Goal: Task Accomplishment & Management: Manage account settings

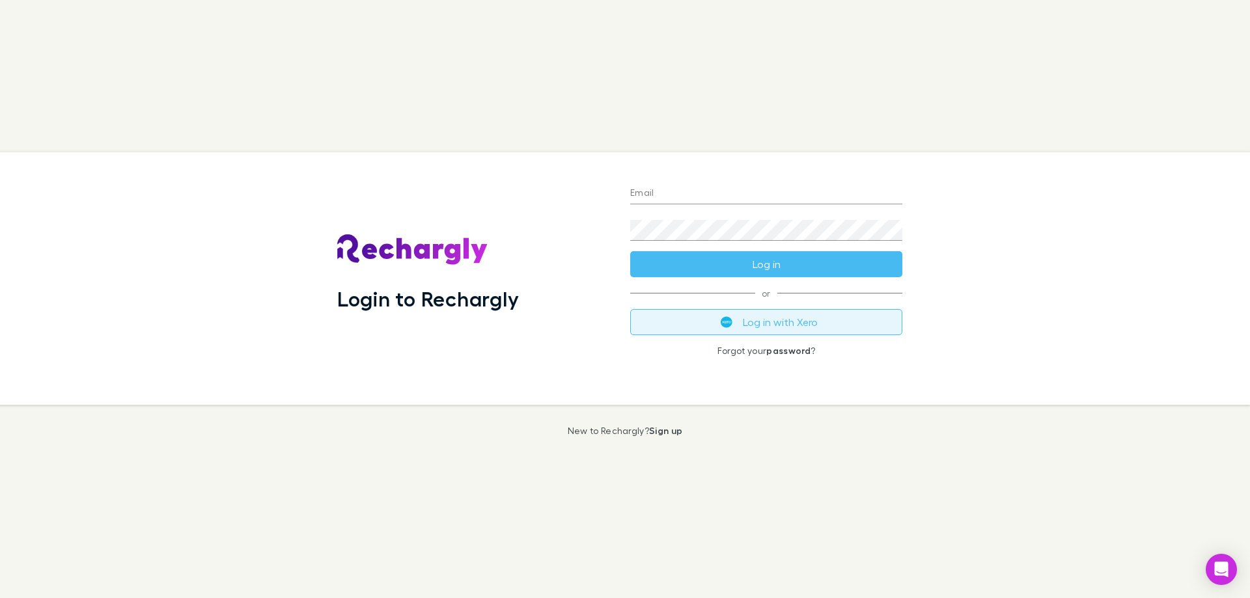
click at [763, 312] on button "Log in with Xero" at bounding box center [766, 322] width 272 height 26
click at [795, 190] on input "Email" at bounding box center [766, 194] width 272 height 21
click at [461, 271] on div "Login to Rechargly" at bounding box center [473, 279] width 272 height 232
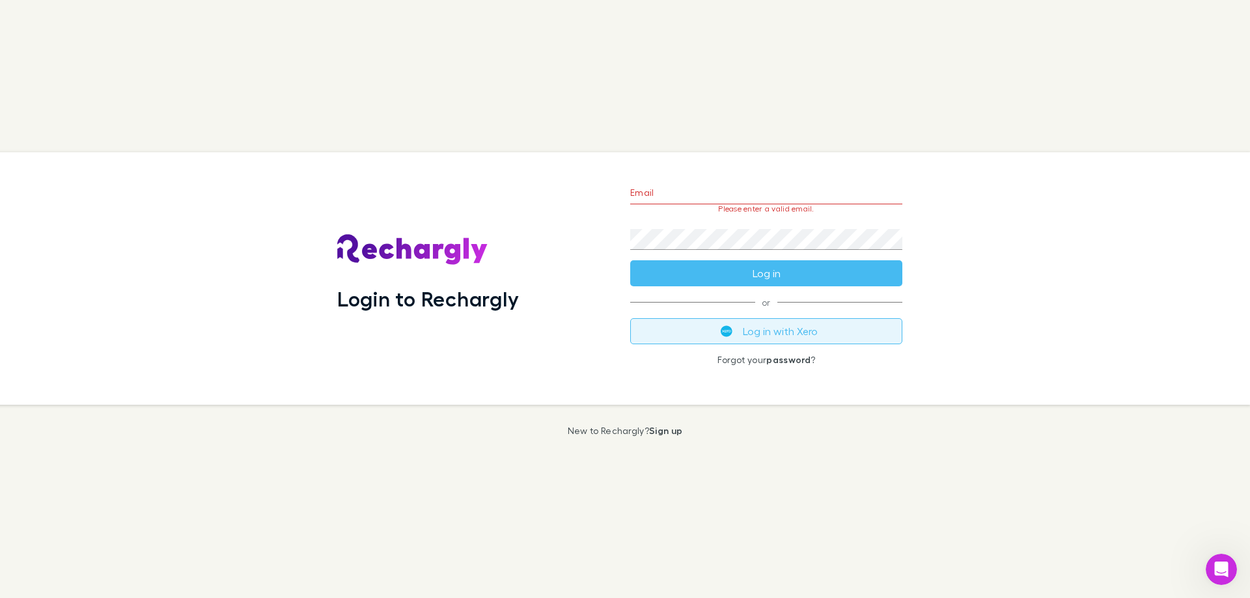
click at [740, 331] on button "Log in with Xero" at bounding box center [766, 331] width 272 height 26
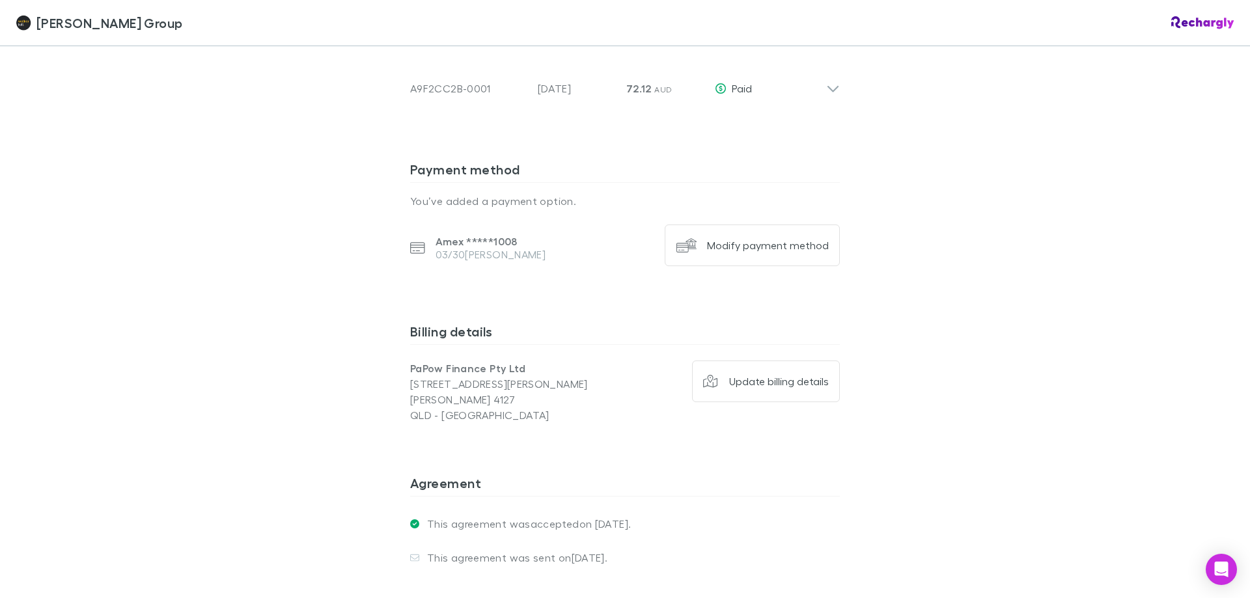
scroll to position [1497, 0]
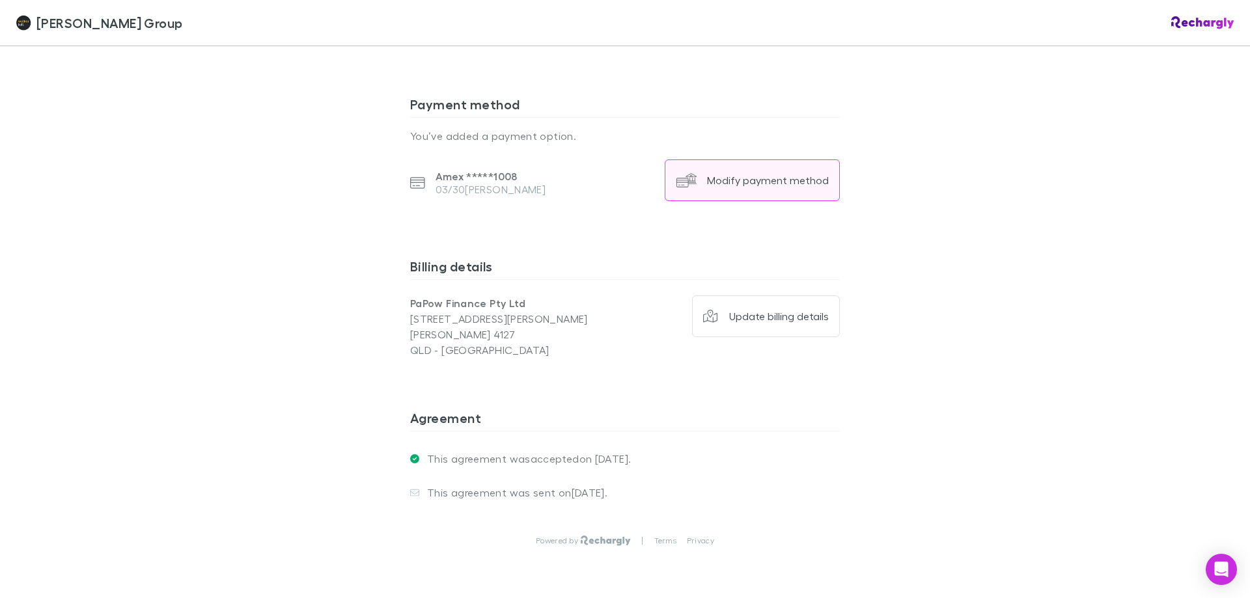
click at [753, 183] on div "Modify payment method" at bounding box center [768, 180] width 122 height 13
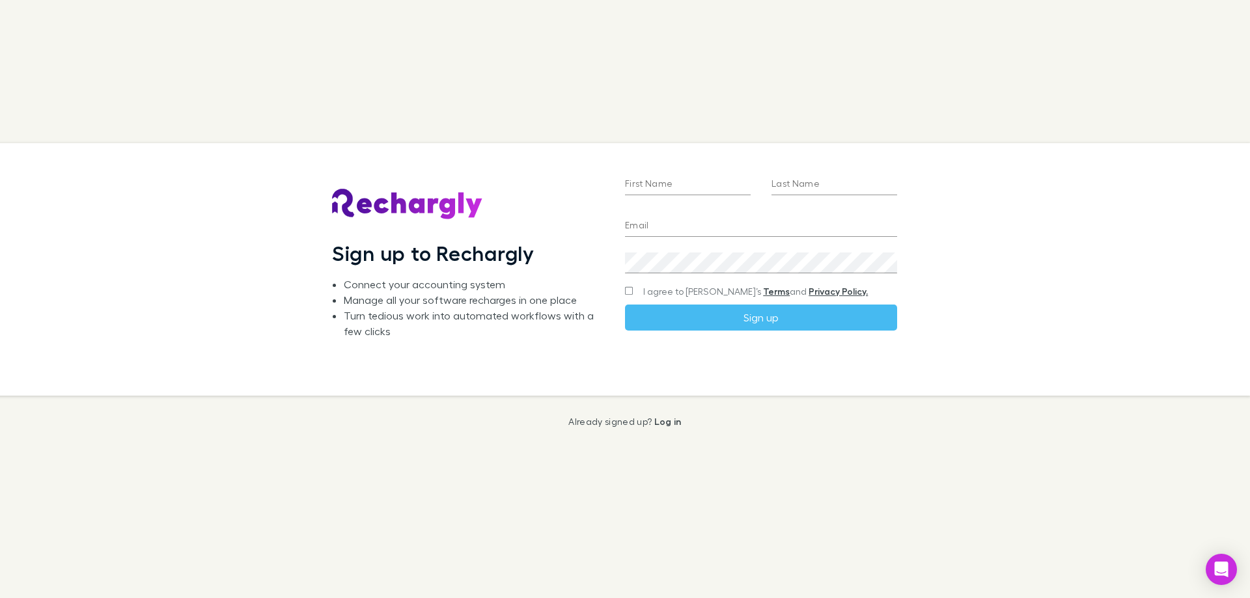
click at [689, 172] on div "First Name" at bounding box center [688, 179] width 126 height 31
click at [702, 190] on input "First Name" at bounding box center [688, 184] width 126 height 21
type input "****"
type input "*****"
type input "**********"
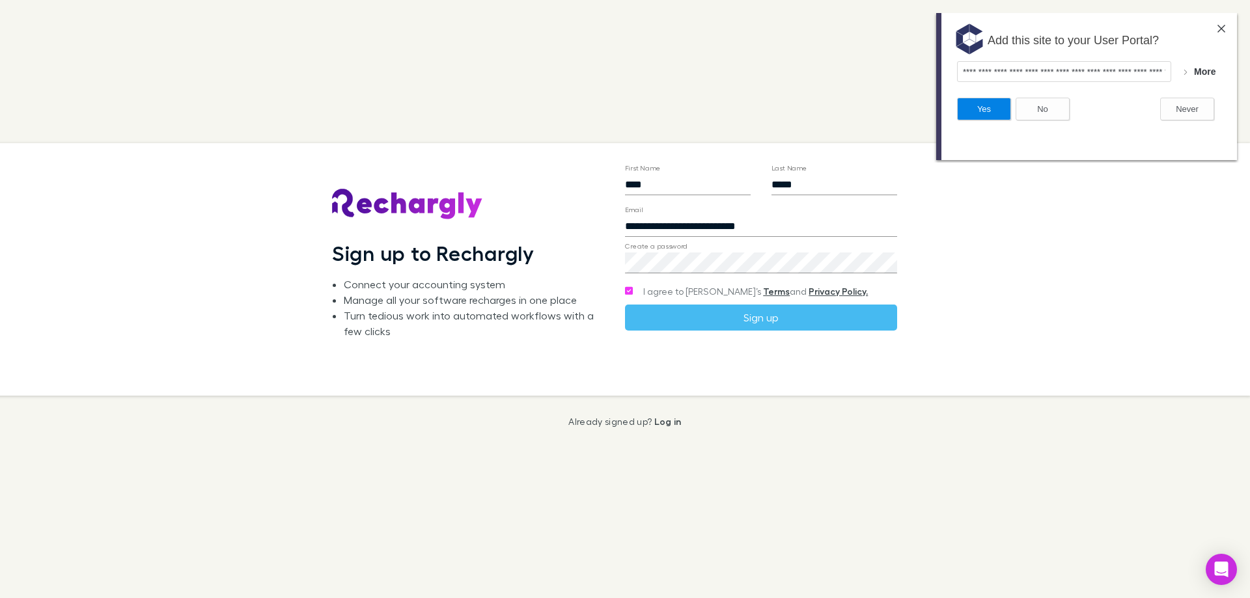
click at [640, 303] on form "**********" at bounding box center [761, 232] width 272 height 198
click at [667, 312] on button "Sign up" at bounding box center [761, 318] width 272 height 26
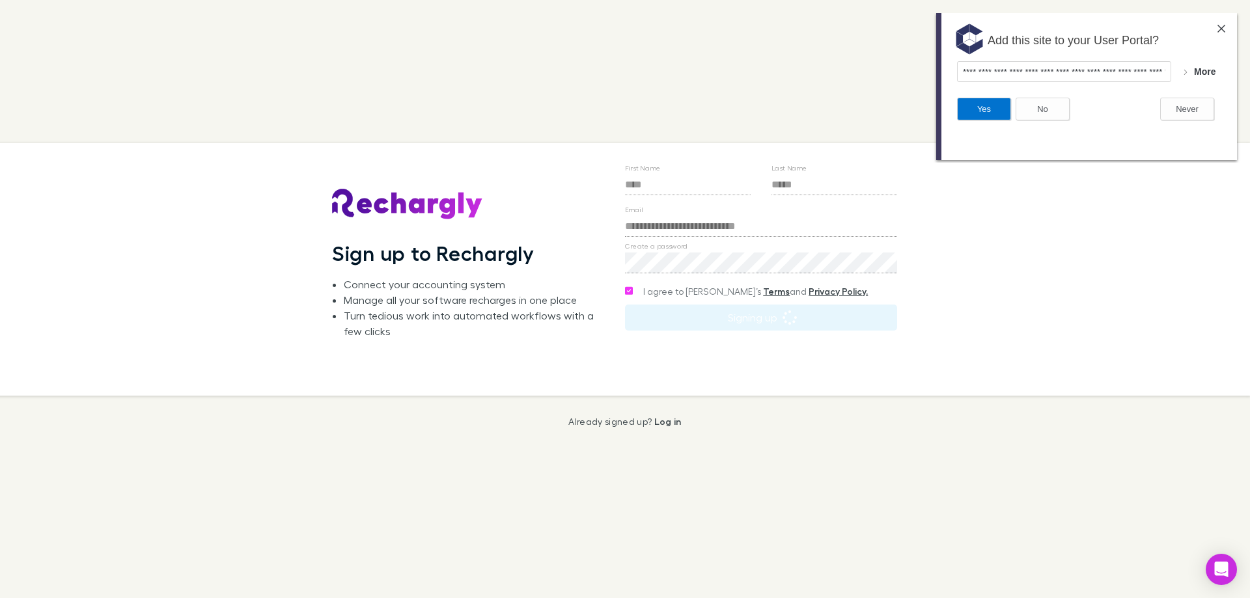
click at [991, 103] on button "Yes" at bounding box center [984, 109] width 54 height 23
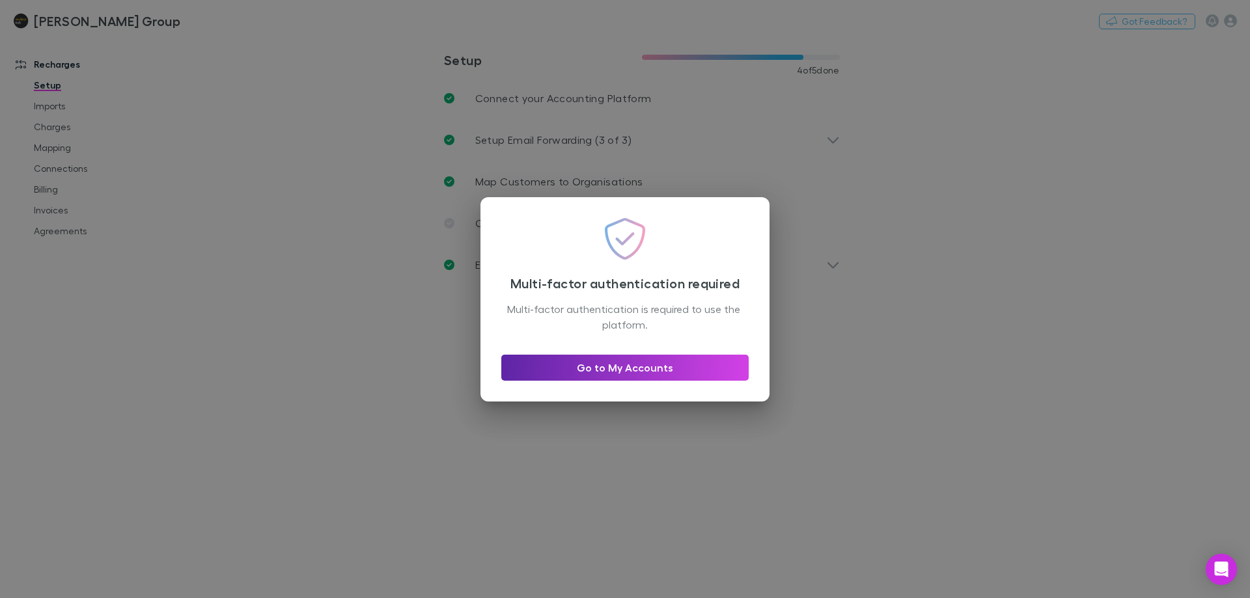
click at [758, 148] on div "Multi-factor authentication required Multi-factor authentication is required to…" at bounding box center [625, 299] width 1250 height 598
click at [678, 371] on link "Go to My Accounts" at bounding box center [624, 368] width 247 height 26
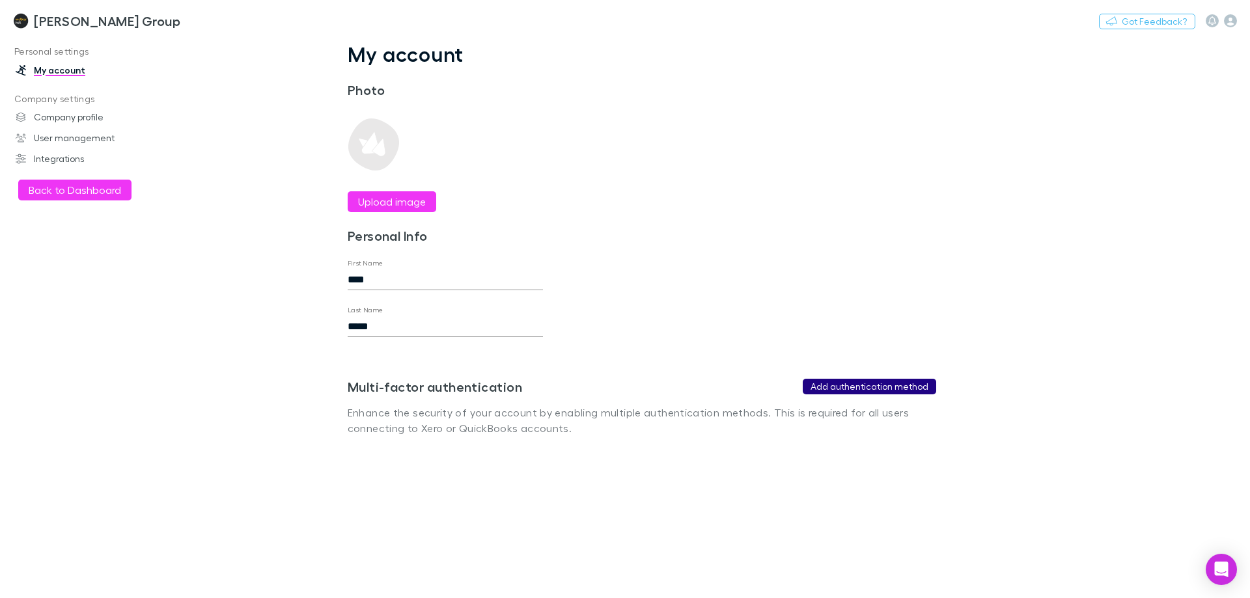
click at [844, 382] on button "Add authentication method" at bounding box center [869, 387] width 133 height 16
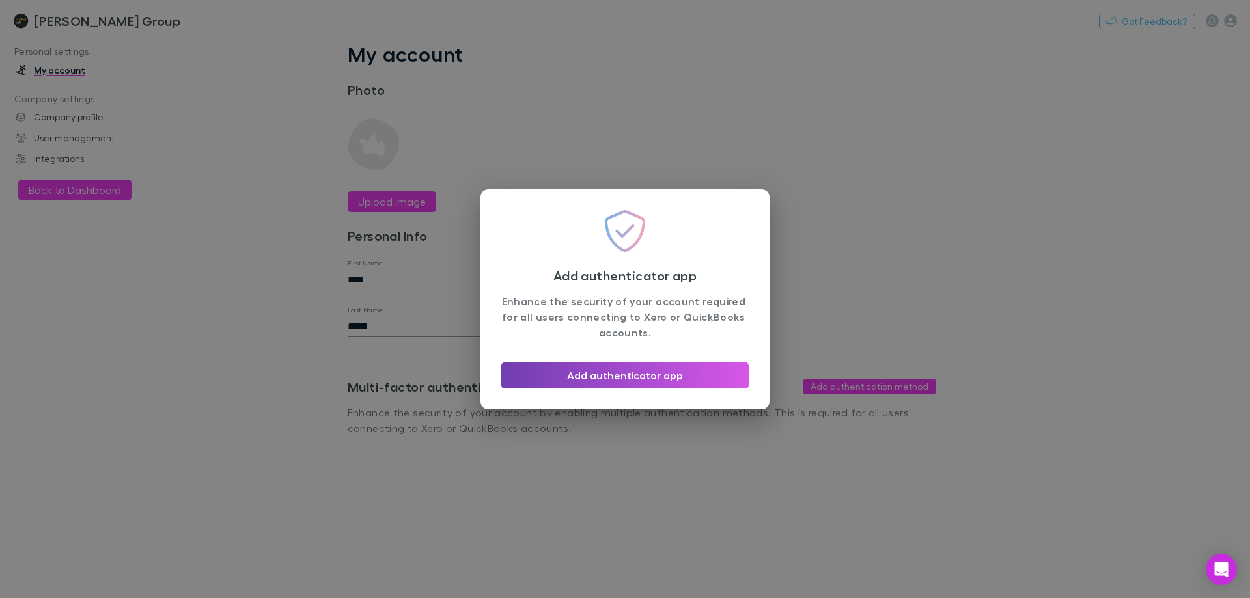
click at [682, 382] on button "Add authenticator app" at bounding box center [624, 376] width 247 height 26
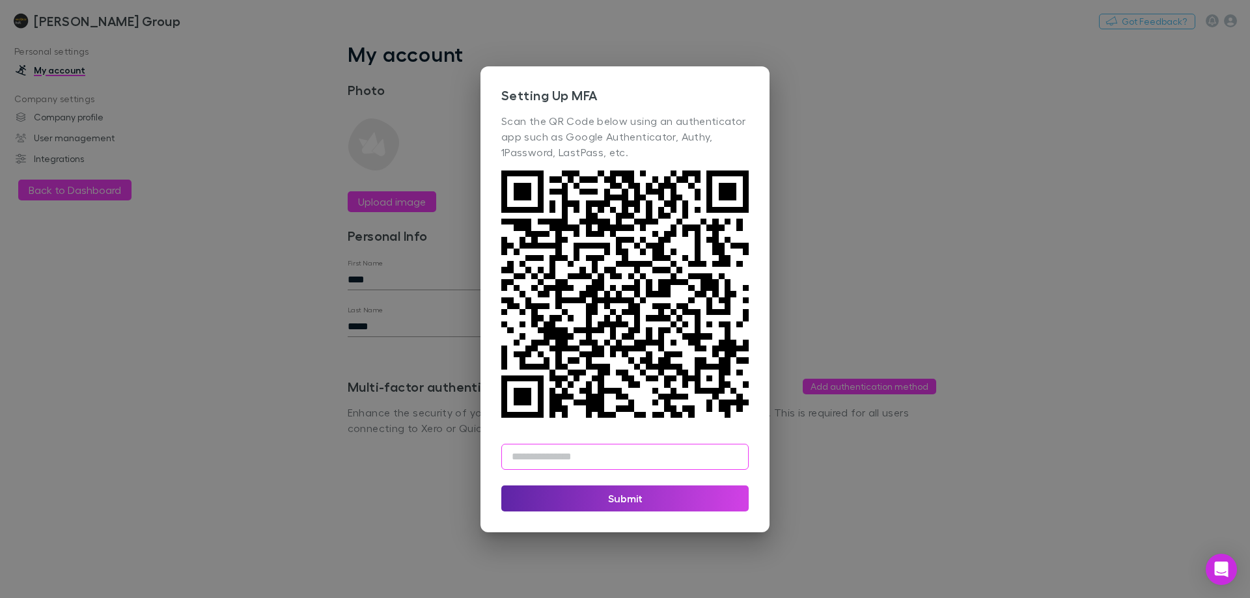
click at [693, 448] on input "text" at bounding box center [624, 457] width 247 height 26
type input "******"
click at [629, 514] on div "Setting Up MFA Scan the QR Code below using an authenticator app such as Google…" at bounding box center [624, 299] width 289 height 466
click at [626, 499] on button "Submit" at bounding box center [624, 499] width 247 height 26
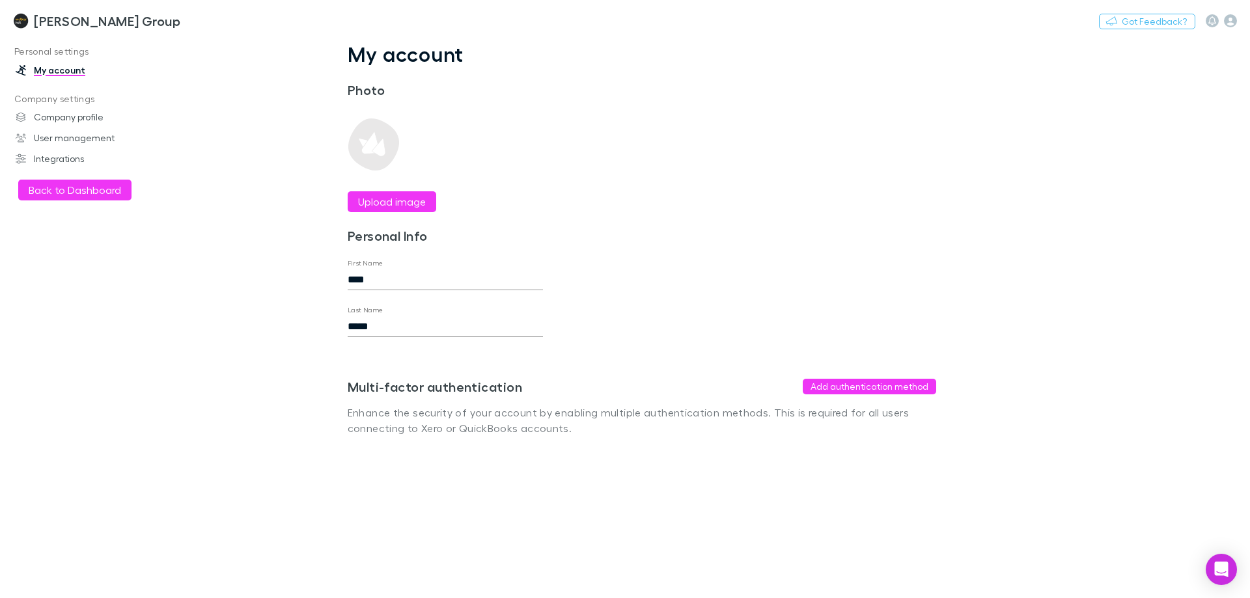
drag, startPoint x: 598, startPoint y: 456, endPoint x: 434, endPoint y: 454, distance: 164.0
click at [83, 116] on link "Company profile" at bounding box center [89, 117] width 173 height 21
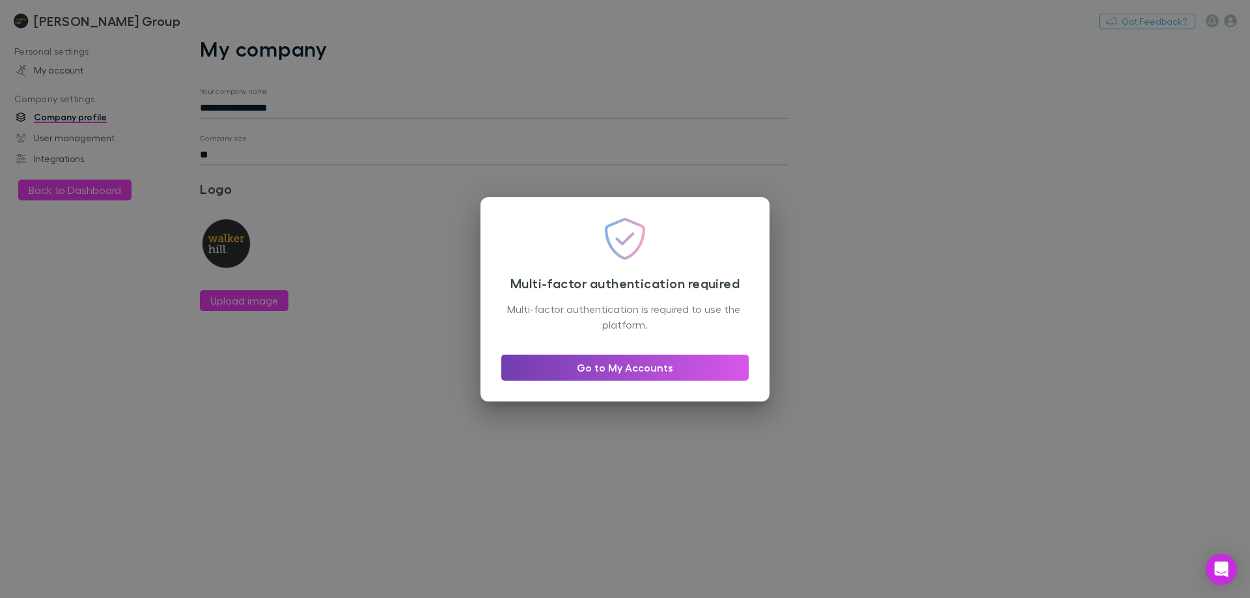
click at [650, 365] on link "Go to My Accounts" at bounding box center [624, 368] width 247 height 26
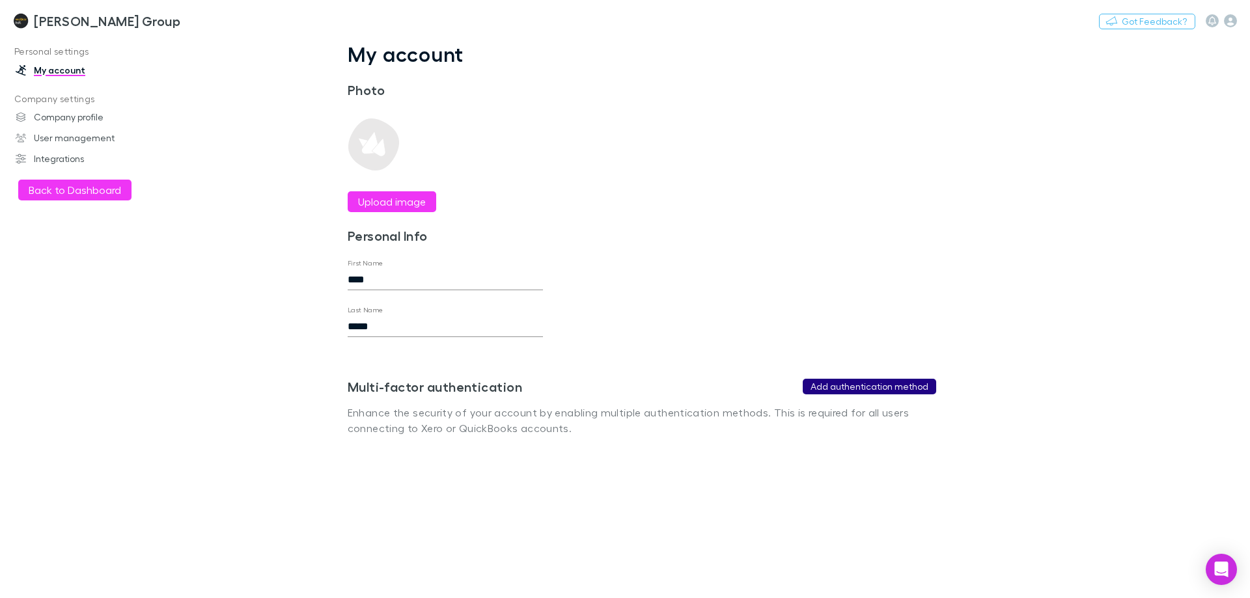
click at [915, 390] on button "Add authentication method" at bounding box center [869, 387] width 133 height 16
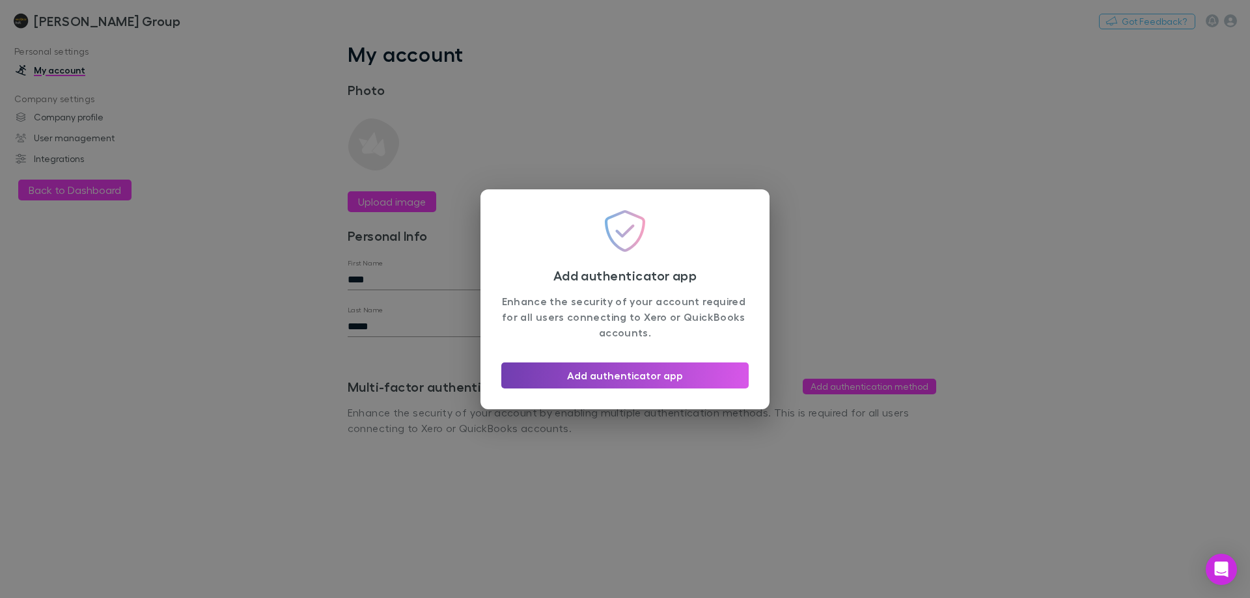
click at [620, 376] on button "Add authenticator app" at bounding box center [624, 376] width 247 height 26
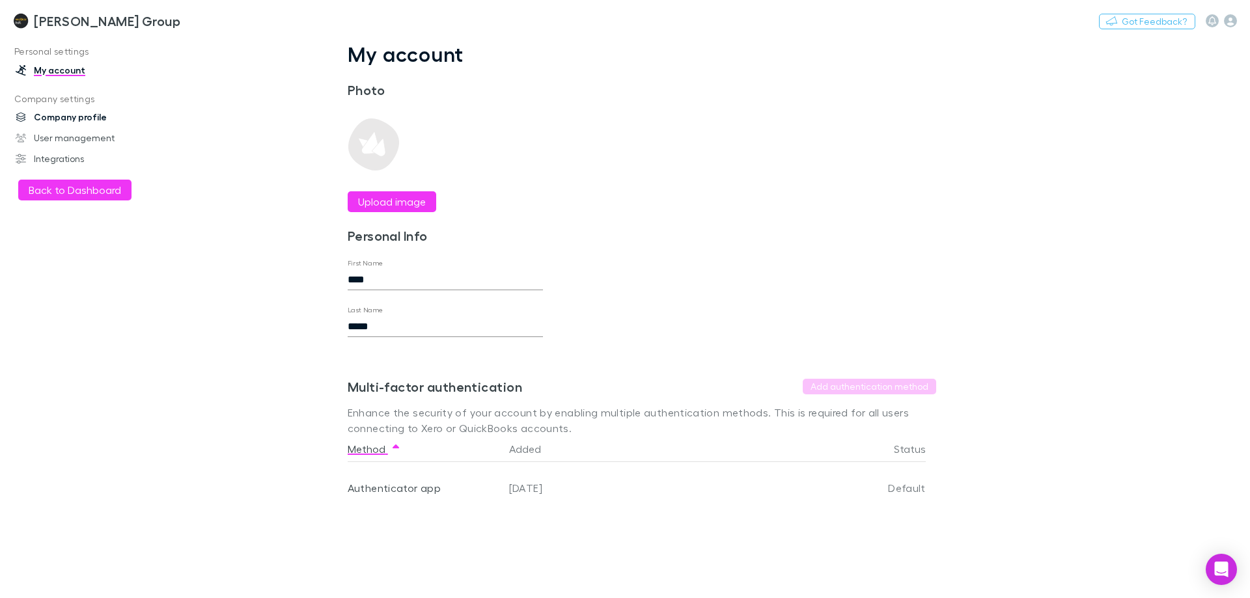
click at [90, 115] on link "Company profile" at bounding box center [89, 117] width 173 height 21
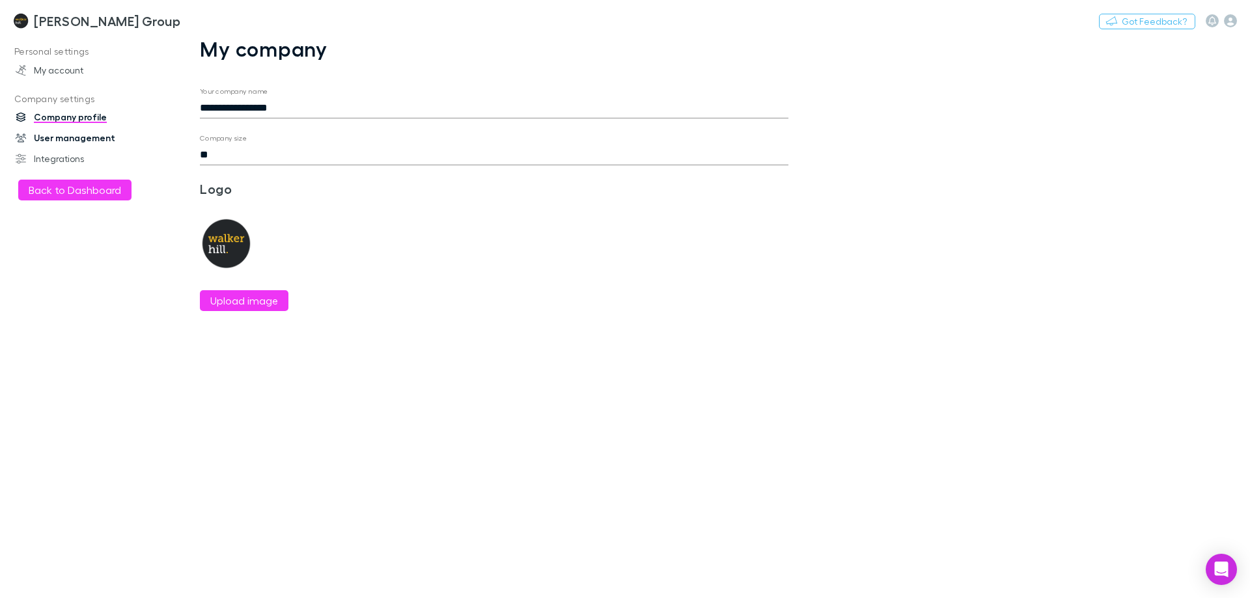
click at [83, 142] on link "User management" at bounding box center [89, 138] width 173 height 21
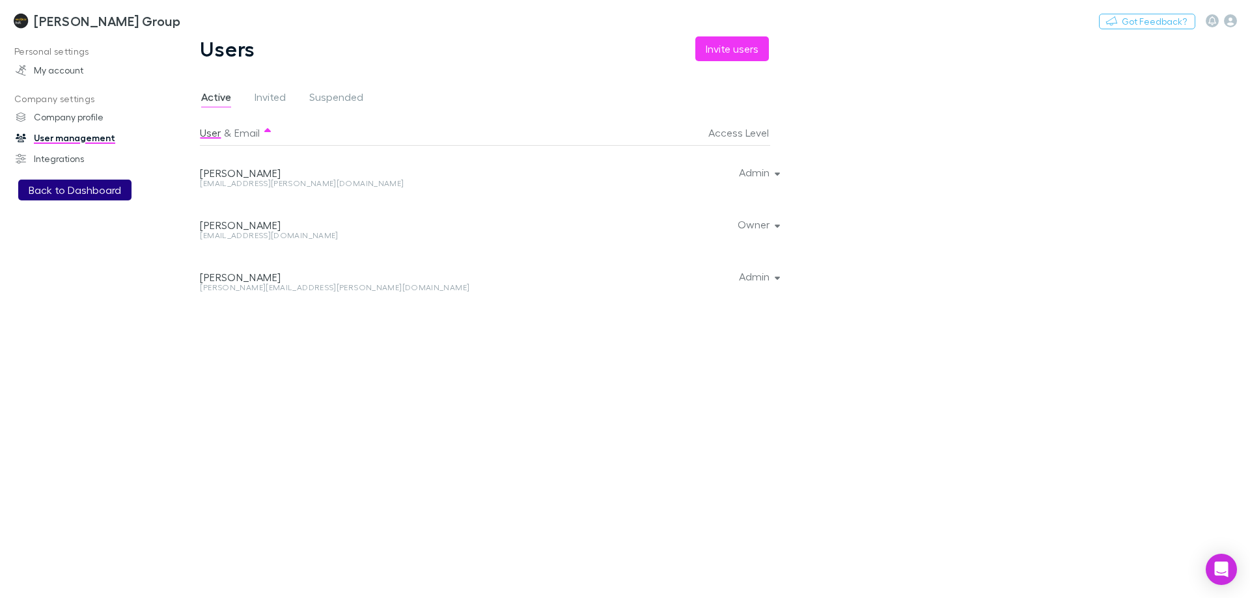
click at [87, 184] on button "Back to Dashboard" at bounding box center [74, 190] width 113 height 21
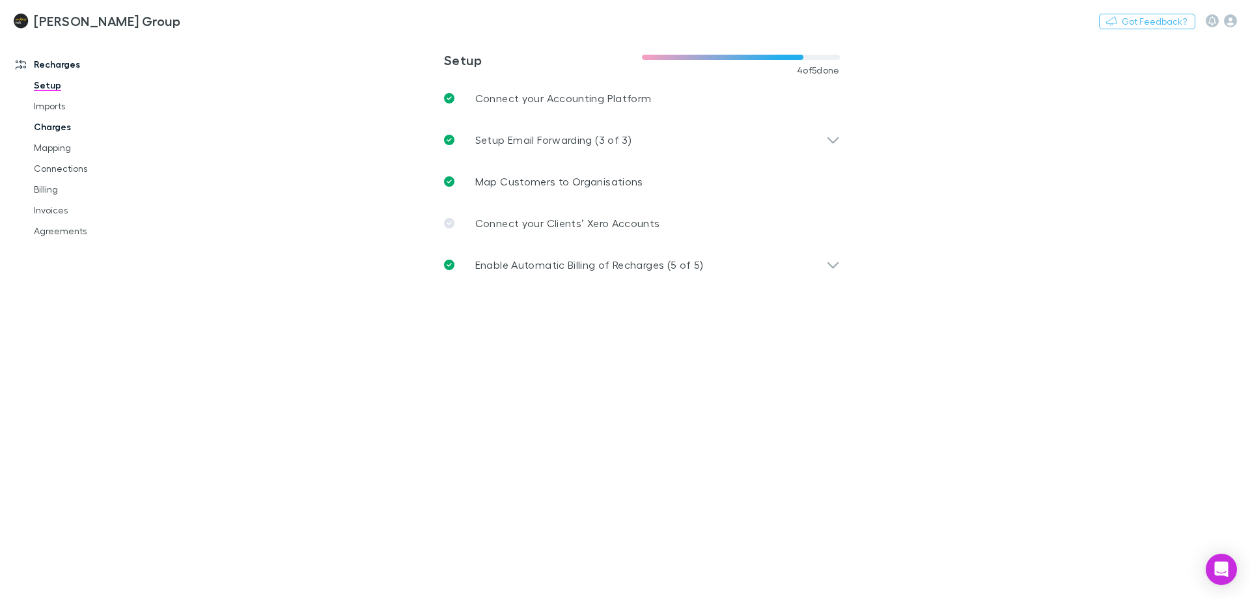
click at [73, 117] on link "Charges" at bounding box center [98, 127] width 155 height 21
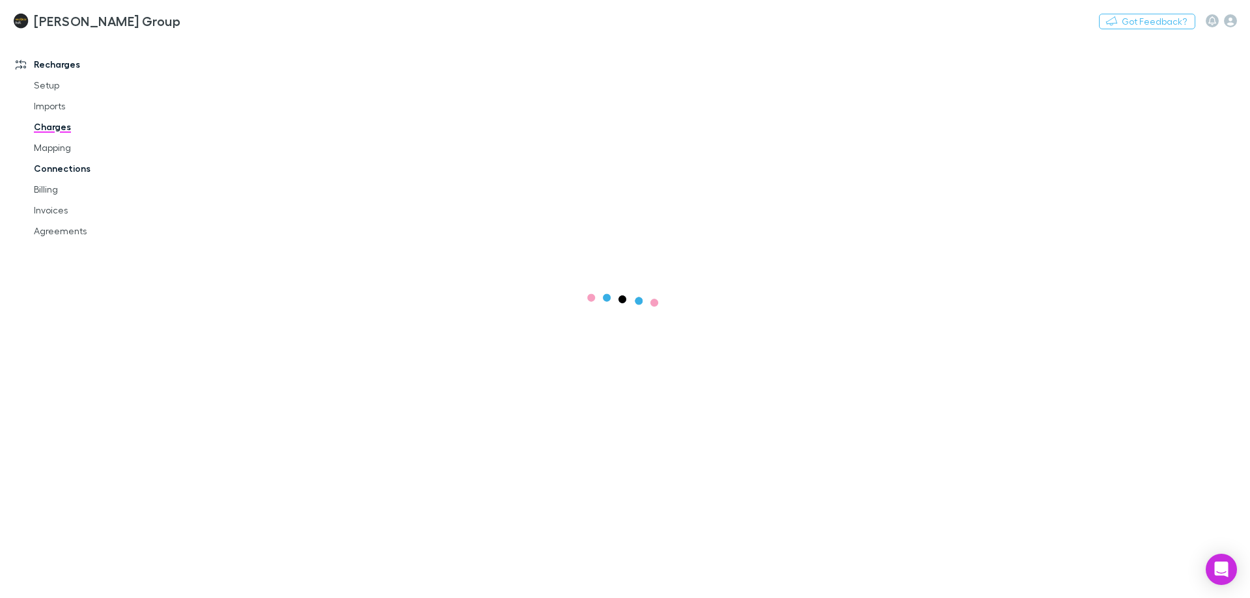
click at [77, 172] on link "Connections" at bounding box center [98, 168] width 155 height 21
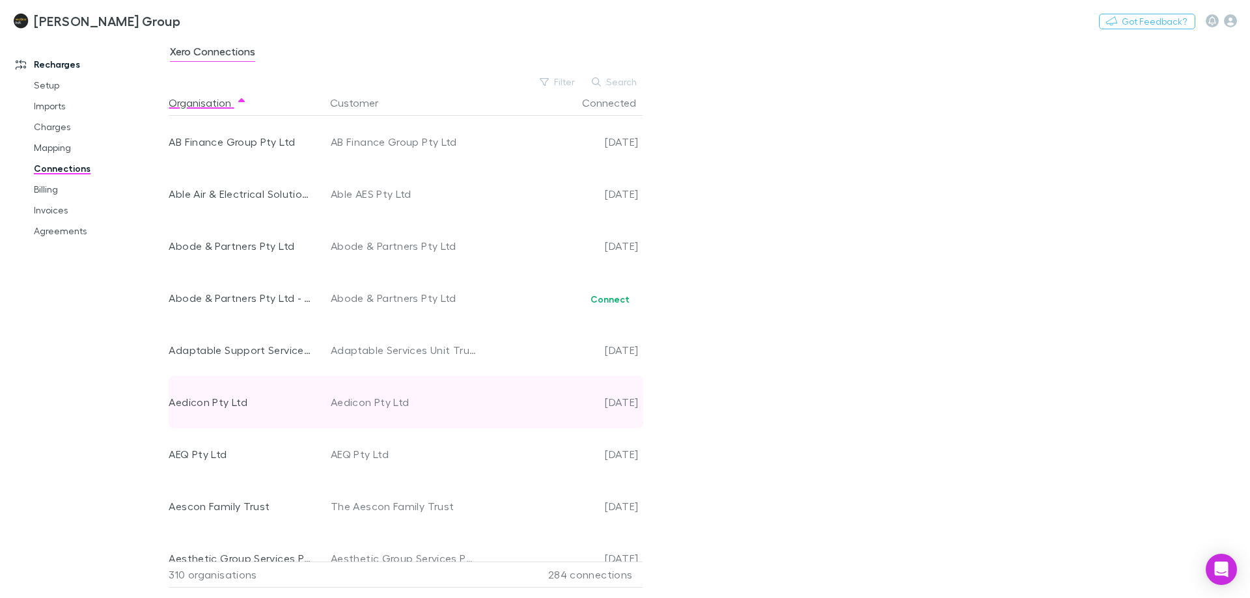
click at [189, 405] on div "Aedicon Pty Ltd" at bounding box center [241, 402] width 144 height 52
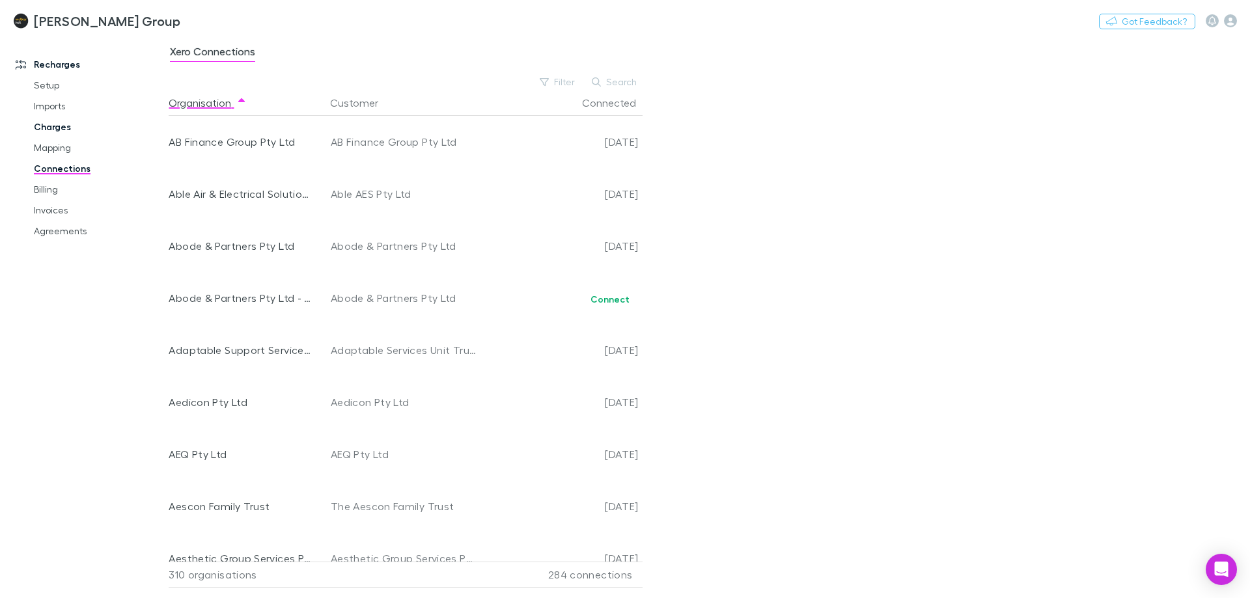
click at [63, 133] on link "Charges" at bounding box center [98, 127] width 155 height 21
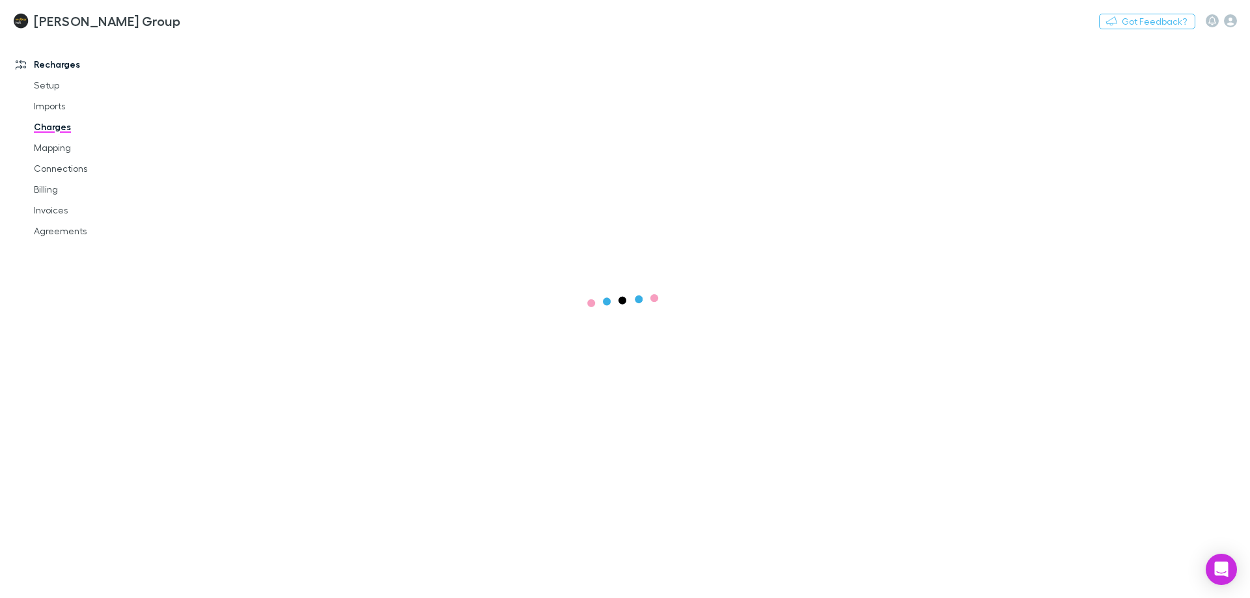
click at [57, 12] on link "[PERSON_NAME] Group" at bounding box center [96, 20] width 183 height 31
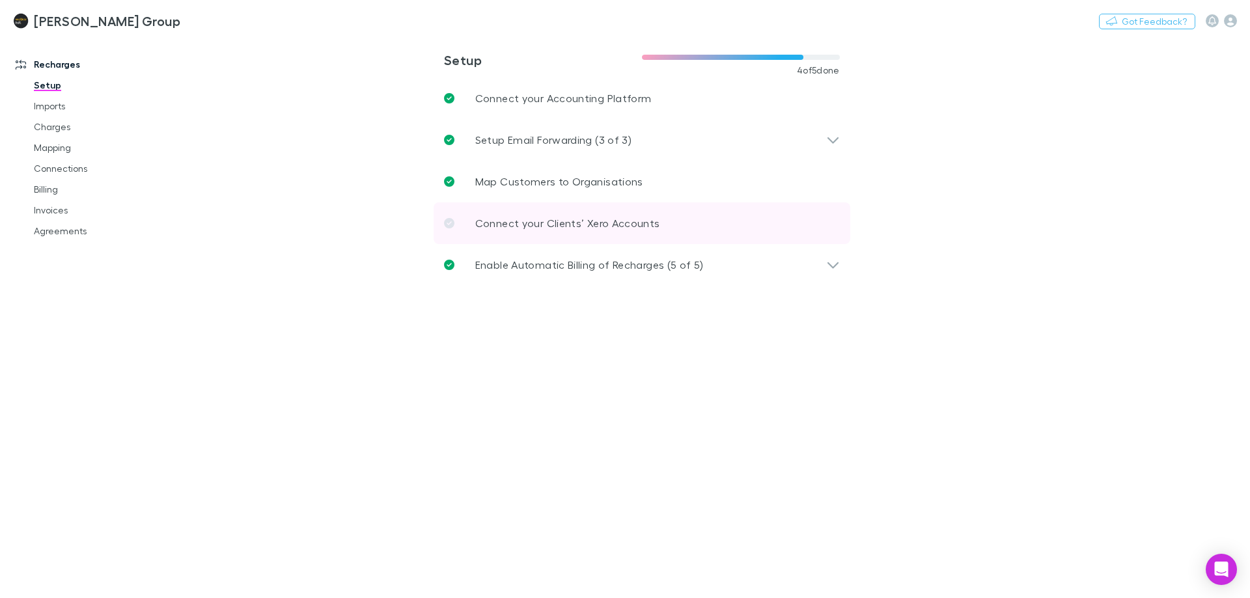
click at [558, 219] on p "Connect your Clients’ Xero Accounts" at bounding box center [567, 223] width 185 height 16
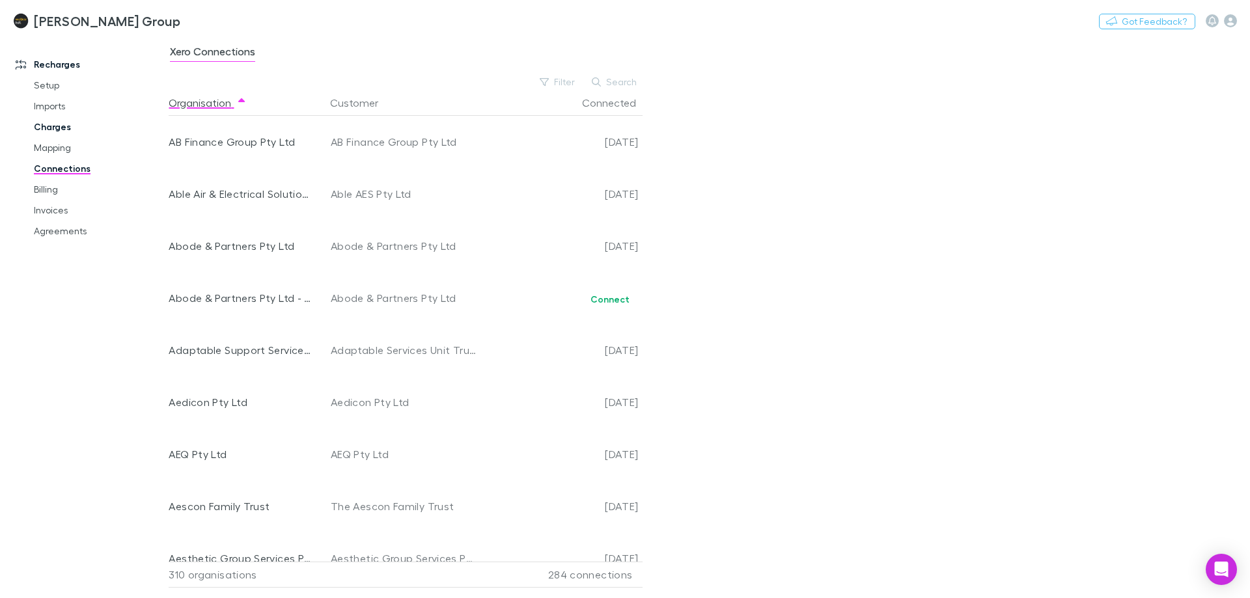
click at [68, 118] on link "Charges" at bounding box center [98, 127] width 155 height 21
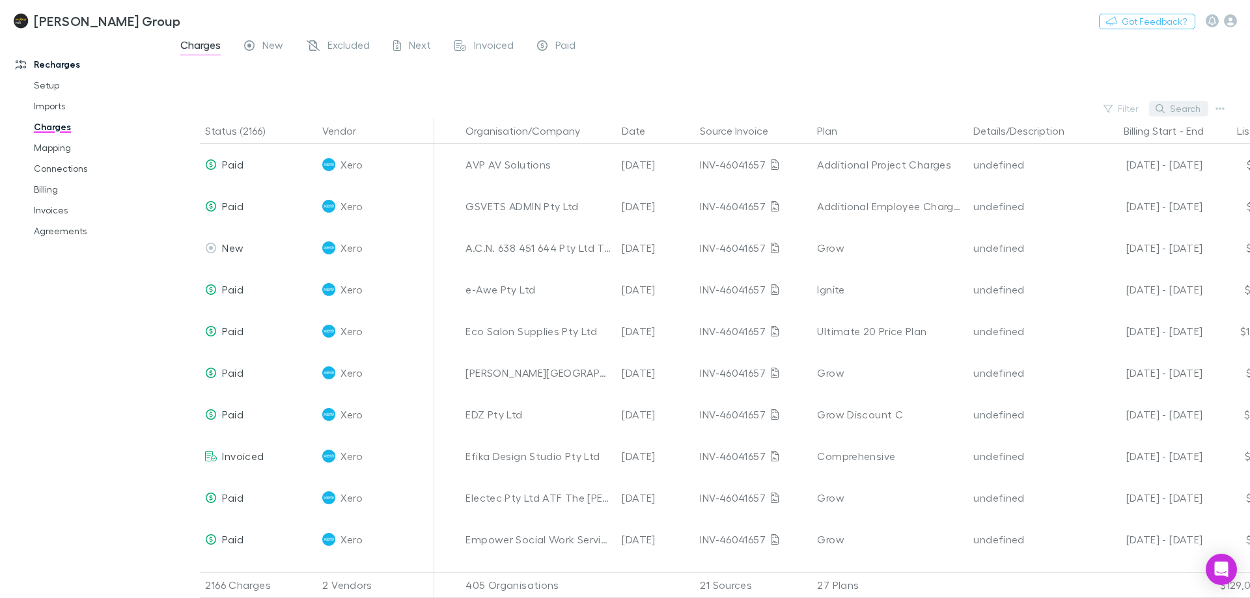
click at [1179, 105] on button "Search" at bounding box center [1178, 109] width 59 height 16
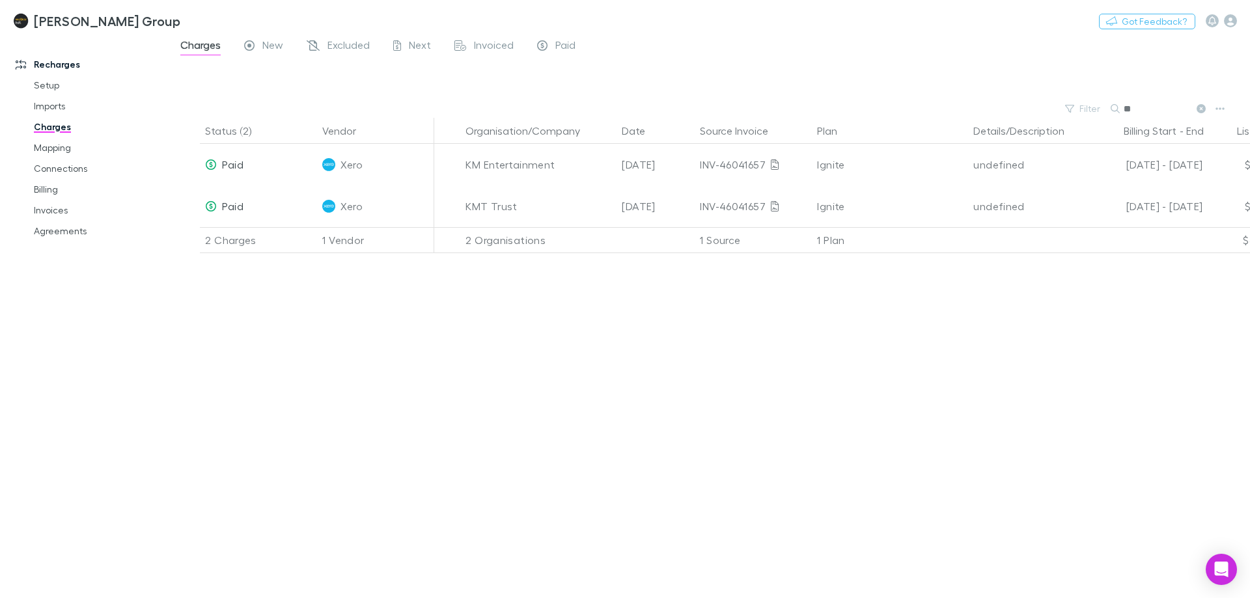
drag, startPoint x: 1151, startPoint y: 110, endPoint x: 1116, endPoint y: 115, distance: 34.9
click at [1116, 115] on div "**" at bounding box center [1159, 109] width 98 height 16
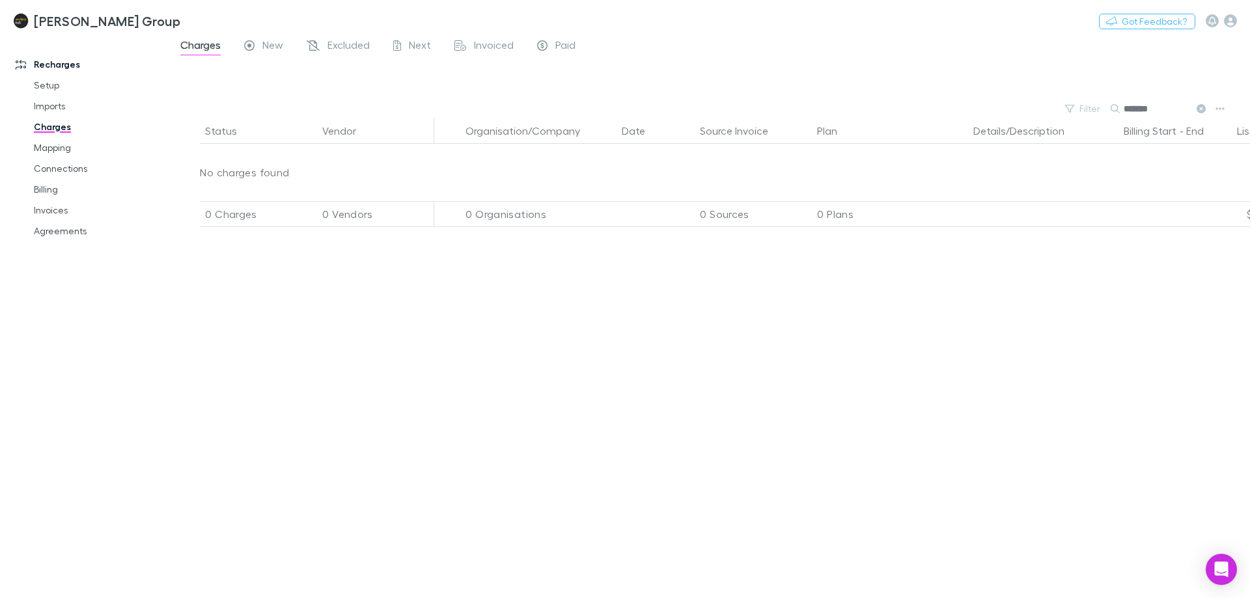
type input "*******"
click at [1194, 109] on button at bounding box center [1200, 109] width 16 height 12
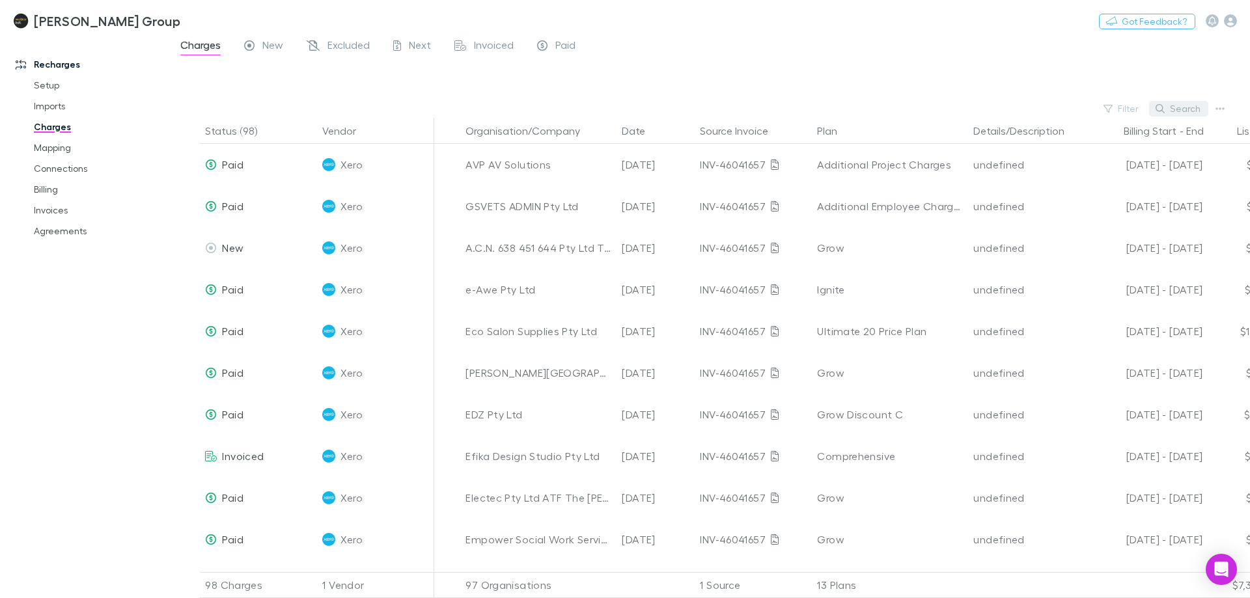
click at [1202, 108] on button "Search" at bounding box center [1178, 109] width 59 height 16
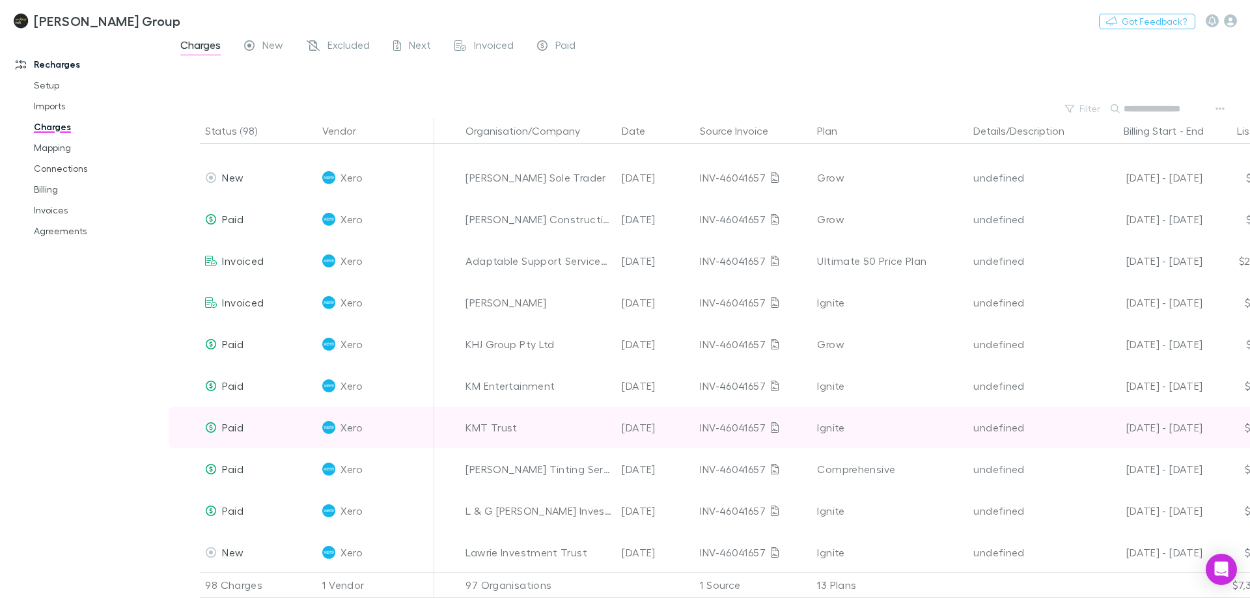
scroll to position [2343, 0]
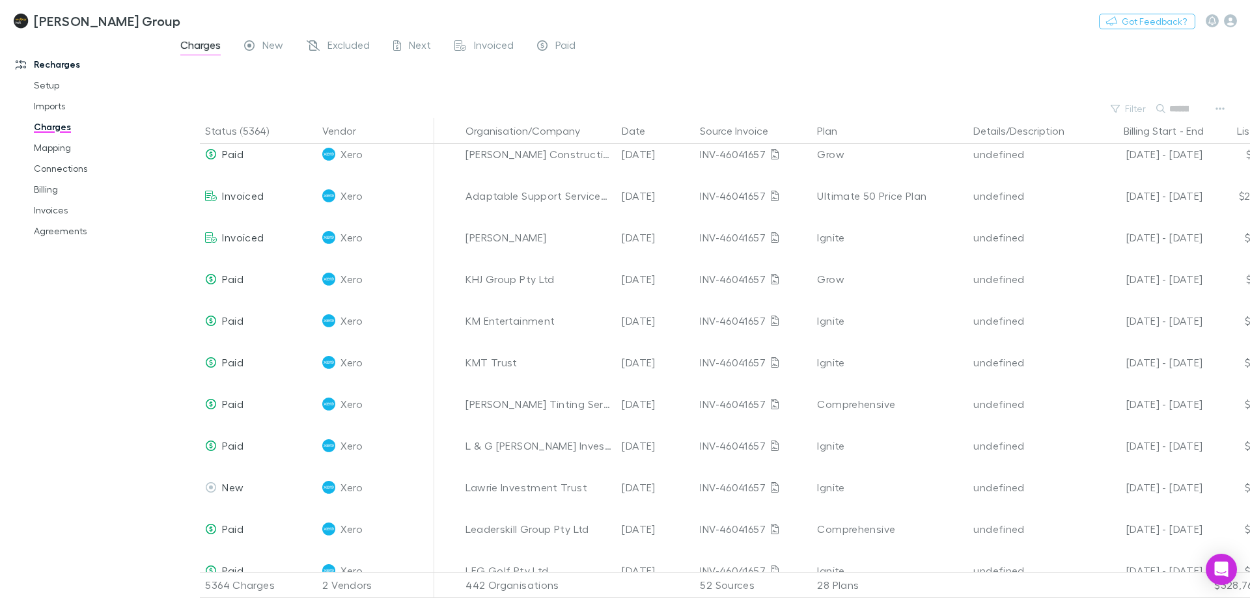
click at [654, 68] on div at bounding box center [721, 80] width 1058 height 38
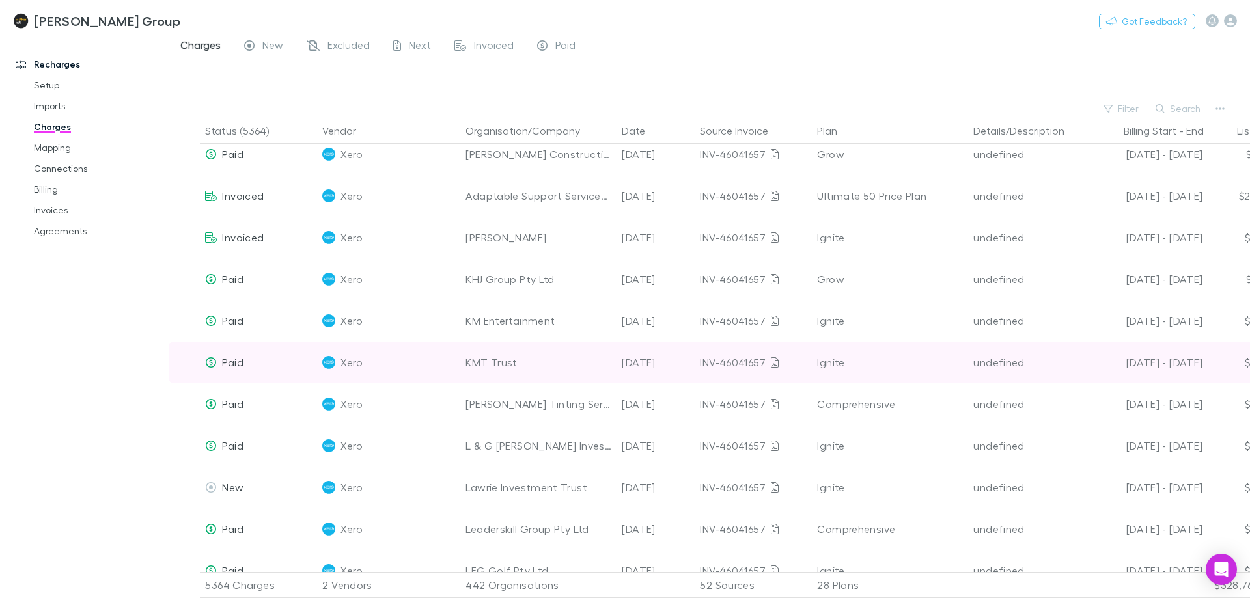
click at [1161, 370] on div "01 Aug - 31 Aug 25" at bounding box center [1146, 363] width 112 height 42
click at [1213, 363] on div "$31.82" at bounding box center [1241, 363] width 78 height 42
click at [495, 363] on div "KMT Trust" at bounding box center [538, 363] width 146 height 42
click at [330, 361] on img at bounding box center [328, 362] width 13 height 13
click at [208, 362] on icon at bounding box center [211, 362] width 12 height 10
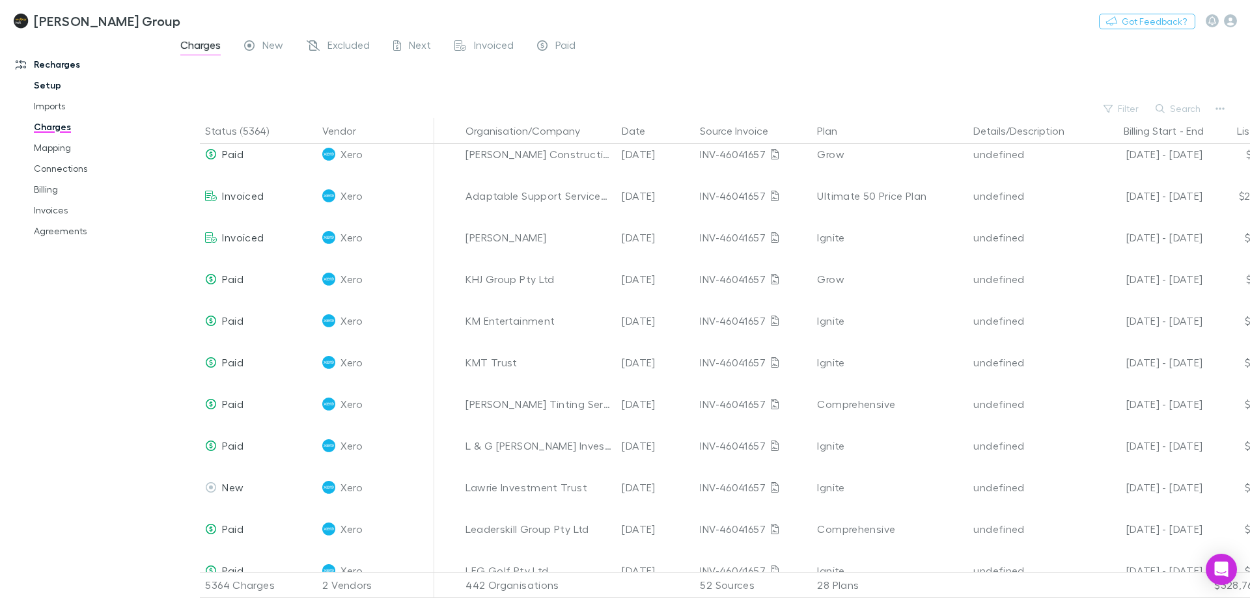
click at [55, 85] on link "Setup" at bounding box center [98, 85] width 155 height 21
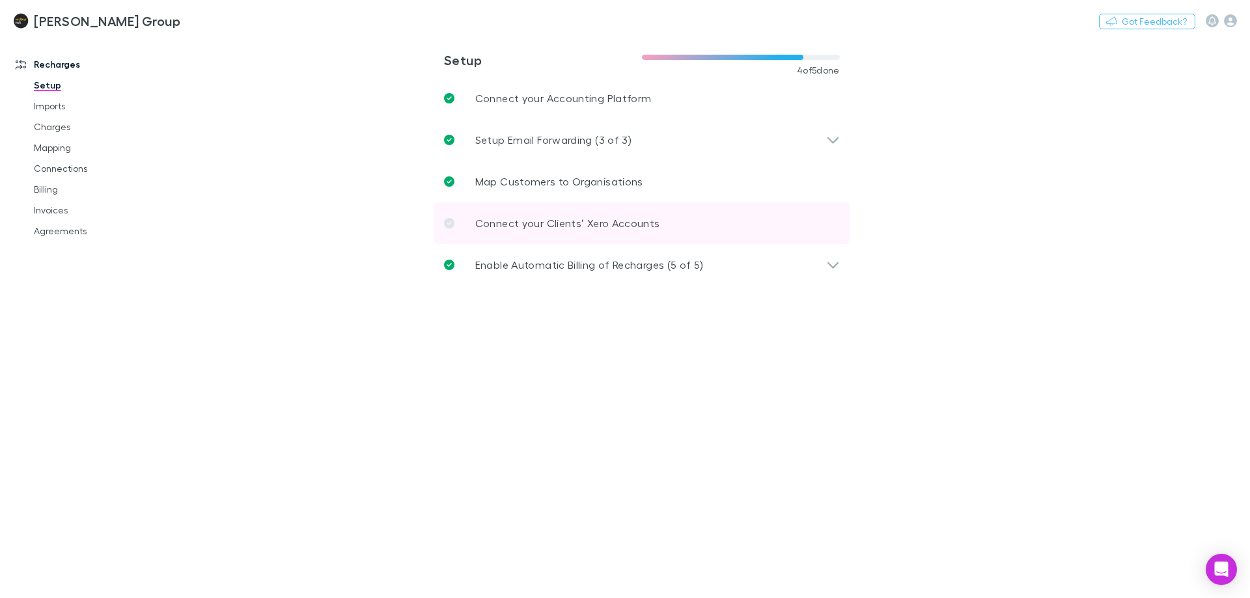
click at [681, 223] on link "Connect your Clients’ Xero Accounts" at bounding box center [641, 223] width 417 height 42
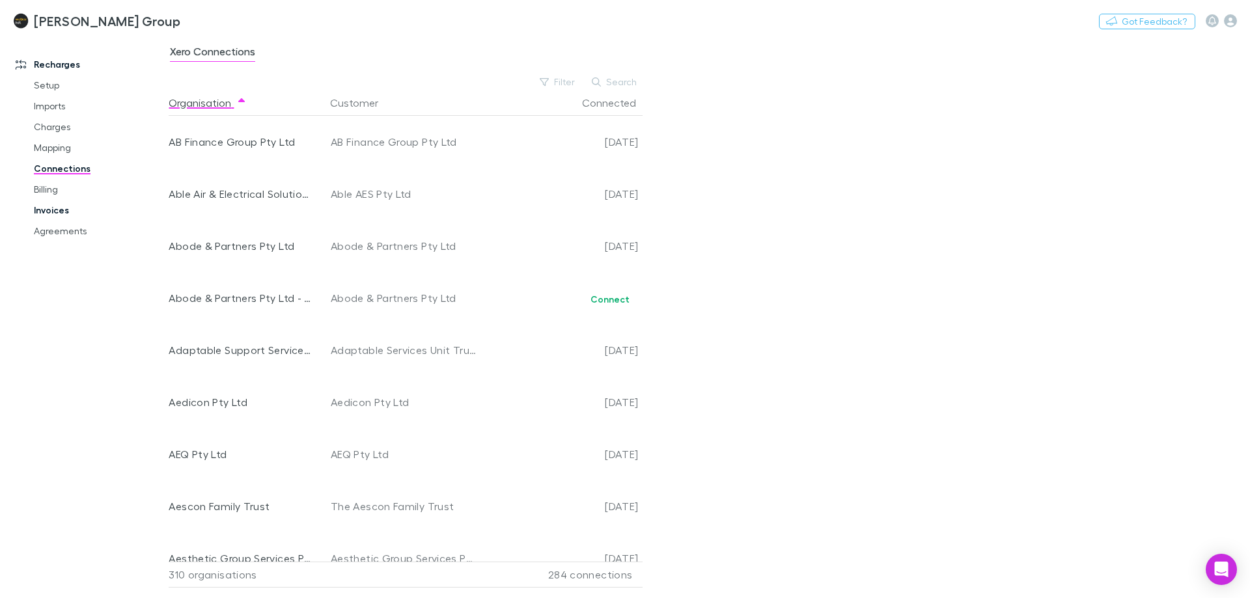
click at [59, 206] on link "Invoices" at bounding box center [98, 210] width 155 height 21
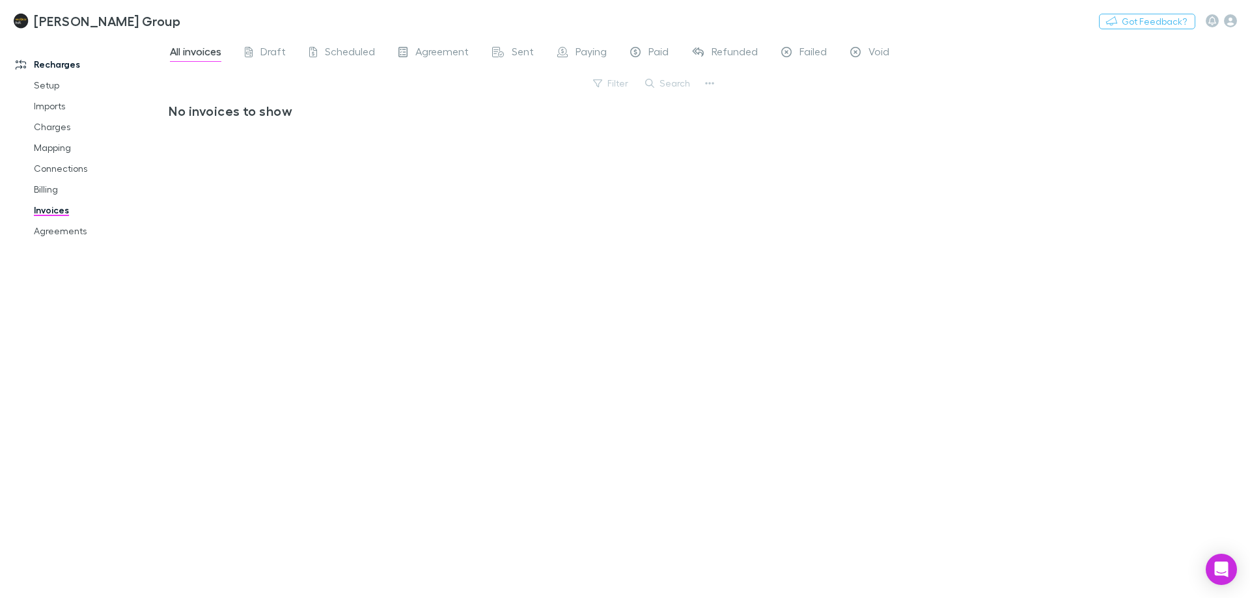
click at [55, 111] on link "Imports" at bounding box center [98, 106] width 155 height 21
click at [52, 58] on link "Recharges" at bounding box center [89, 64] width 173 height 21
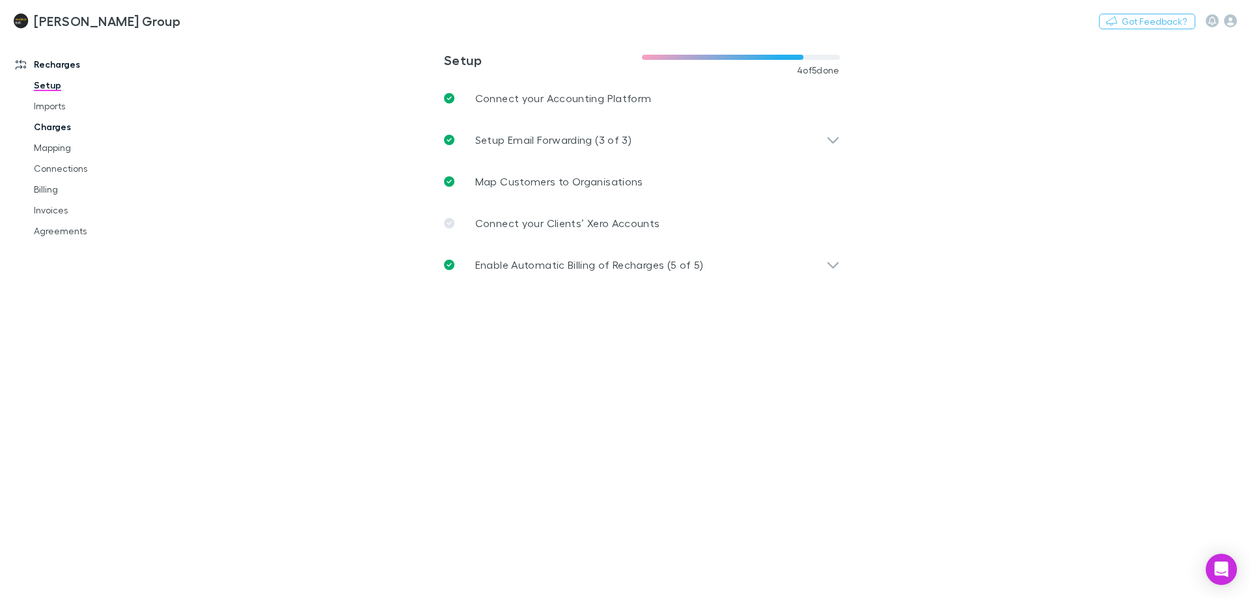
click at [59, 124] on link "Charges" at bounding box center [98, 127] width 155 height 21
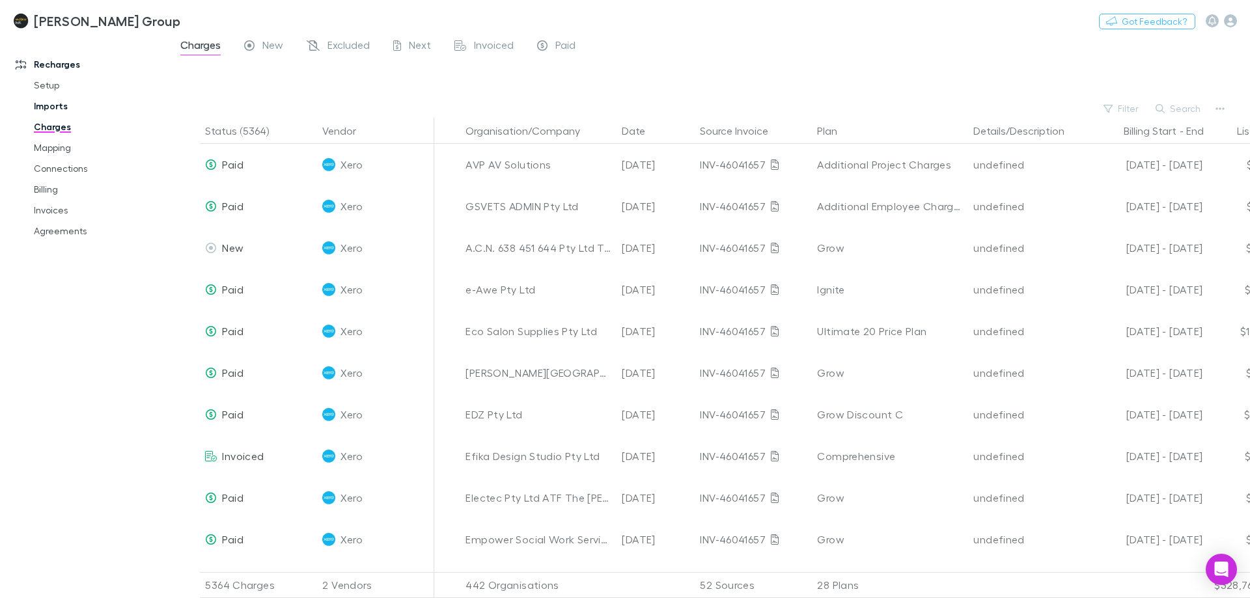
click at [52, 109] on link "Imports" at bounding box center [98, 106] width 155 height 21
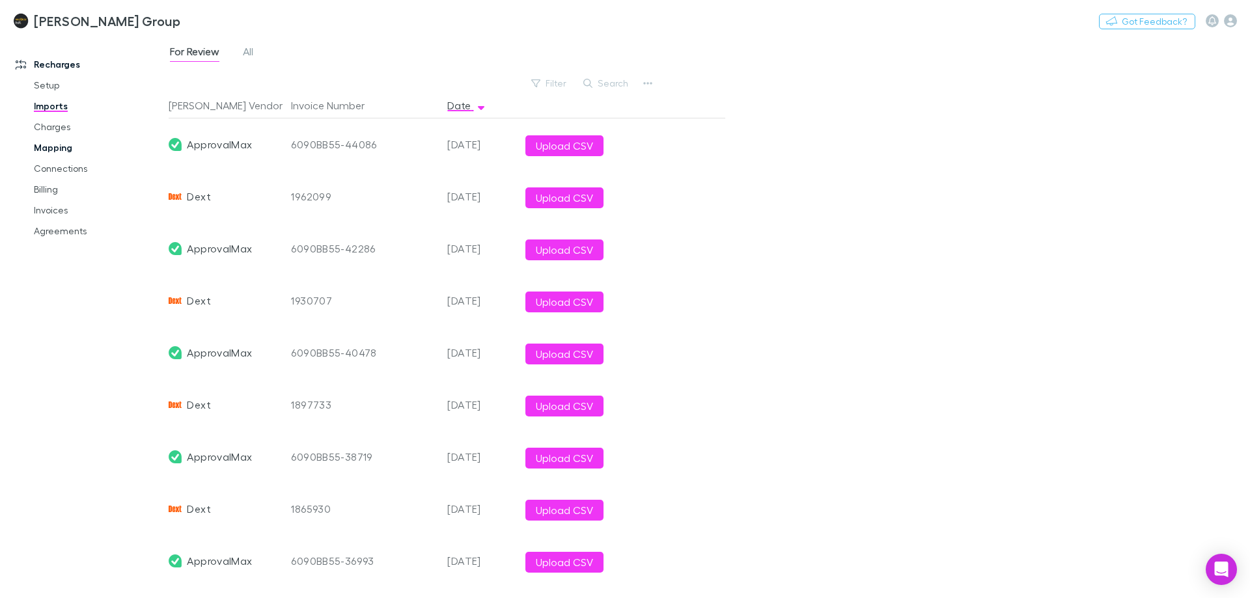
click at [51, 152] on link "Mapping" at bounding box center [98, 147] width 155 height 21
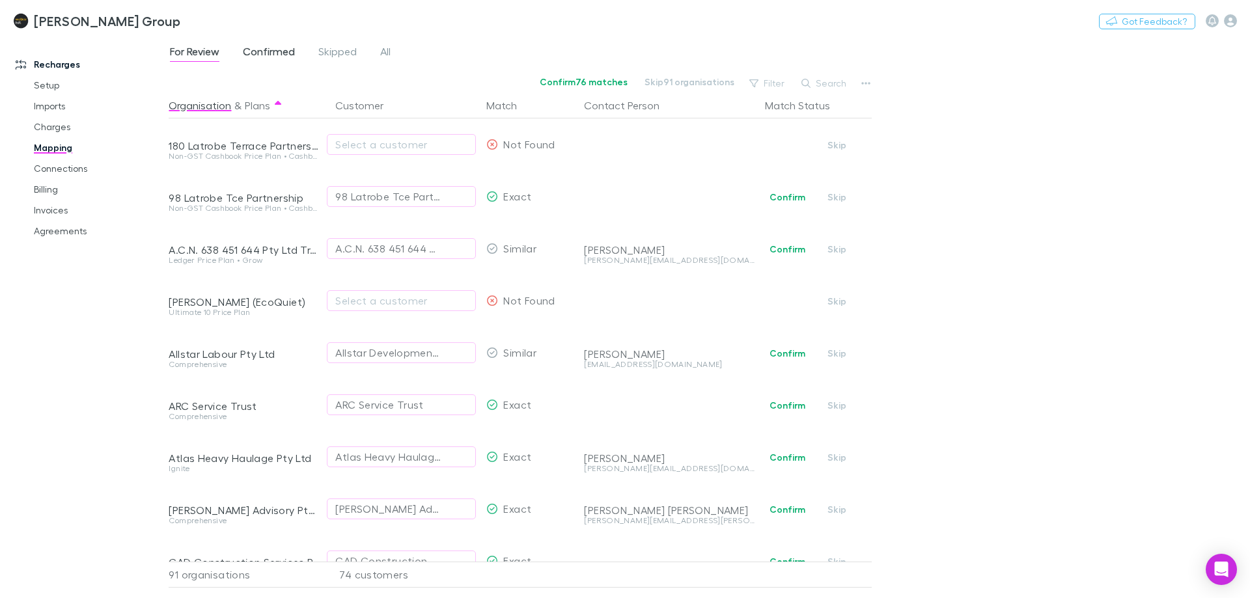
click at [270, 45] on span "Confirmed" at bounding box center [269, 53] width 52 height 17
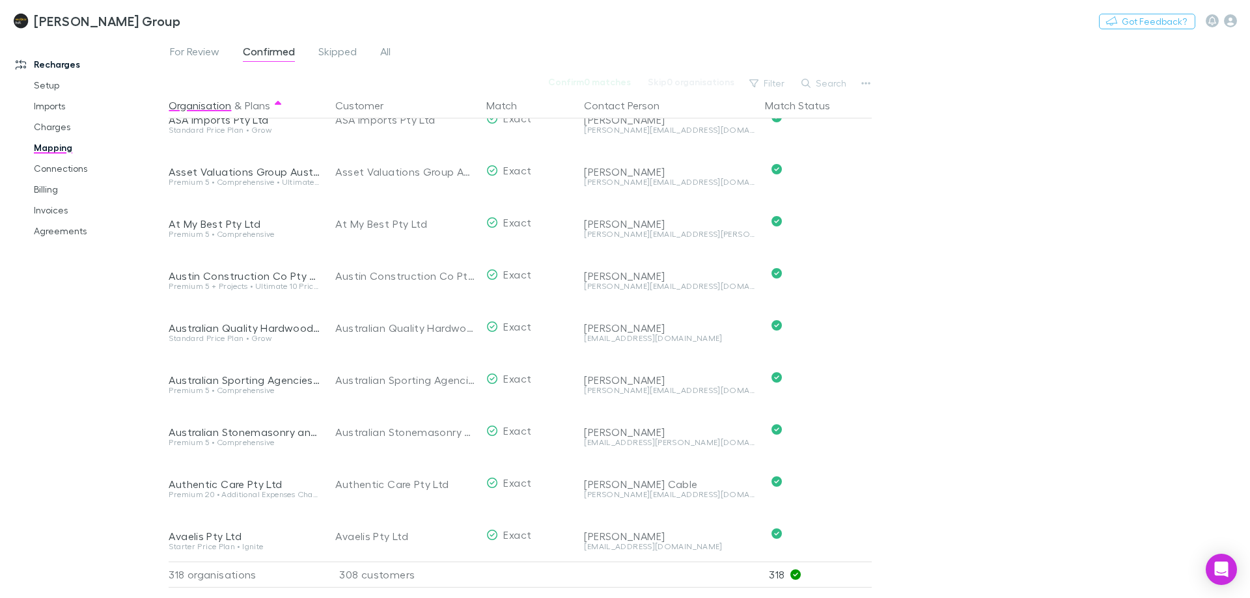
scroll to position [1757, 0]
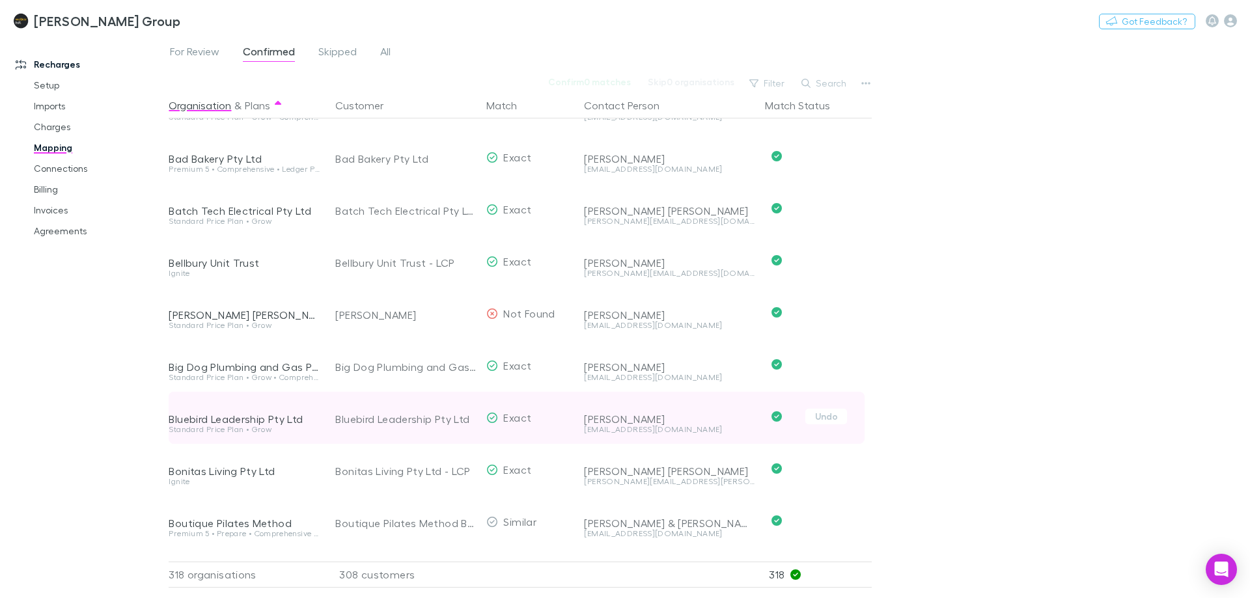
click at [259, 417] on div "Bluebird Leadership Pty Ltd" at bounding box center [244, 419] width 151 height 13
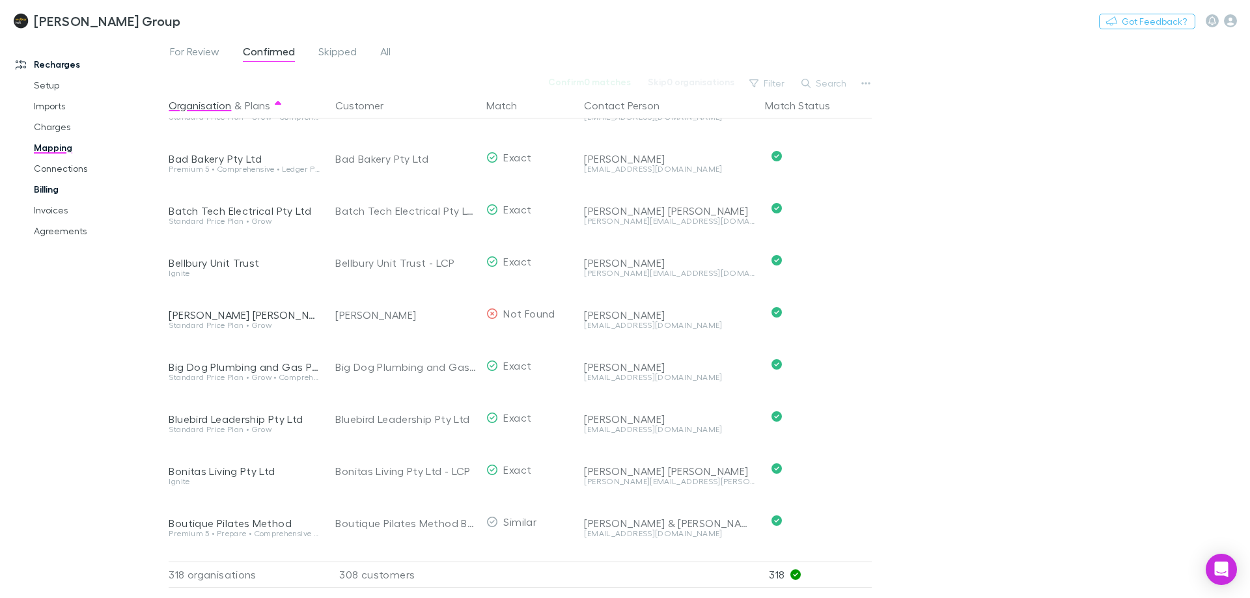
click at [44, 189] on link "Billing" at bounding box center [98, 189] width 155 height 21
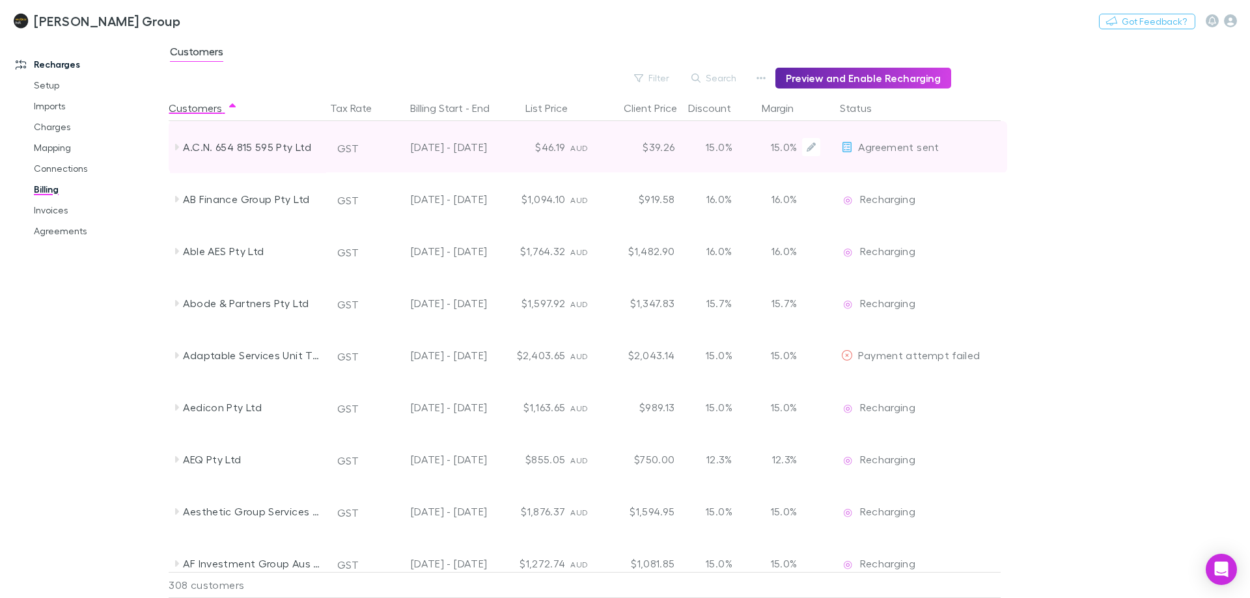
click at [230, 148] on div "A.C.N. 654 815 595 Pty Ltd" at bounding box center [252, 147] width 138 height 52
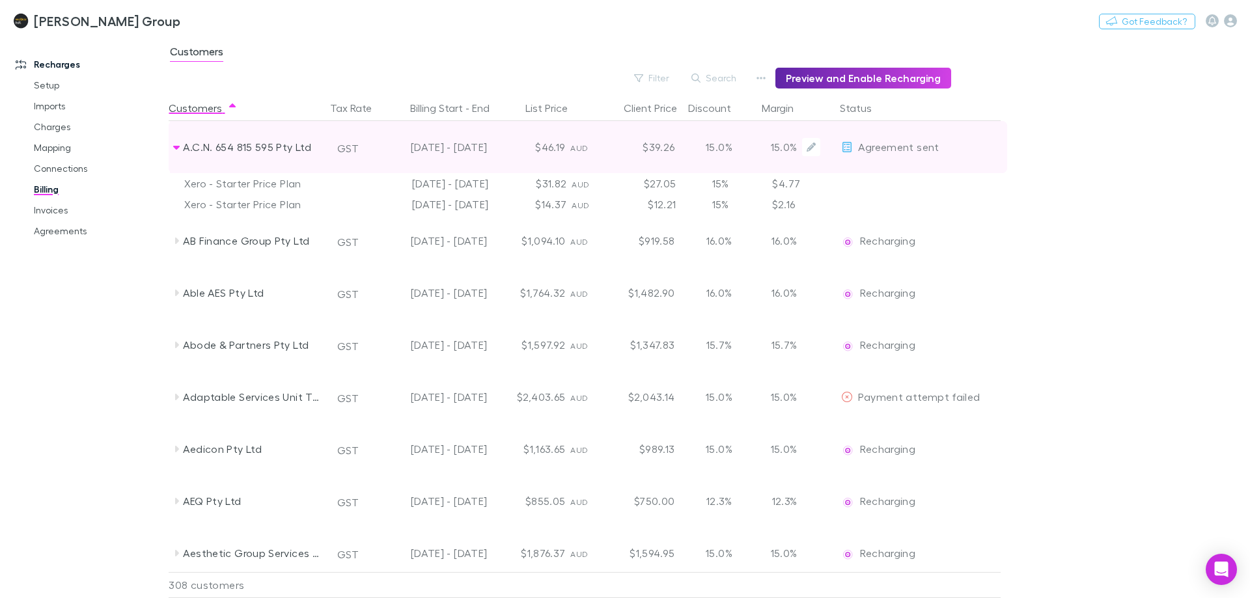
click at [230, 148] on div "A.C.N. 654 815 595 Pty Ltd" at bounding box center [252, 147] width 138 height 52
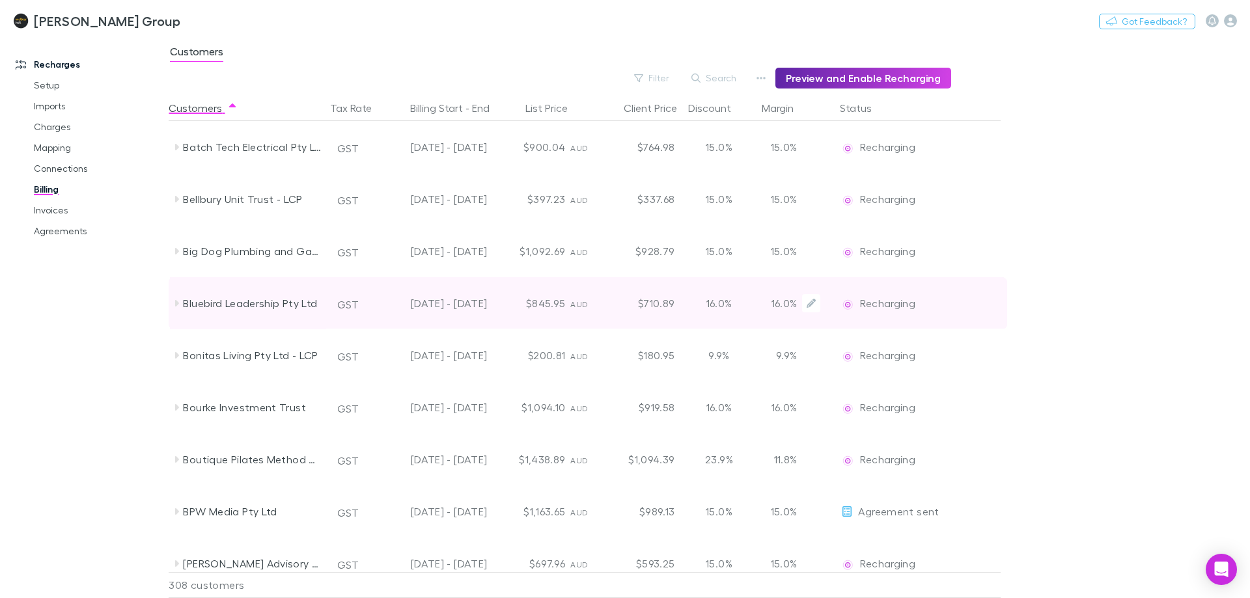
scroll to position [2018, 0]
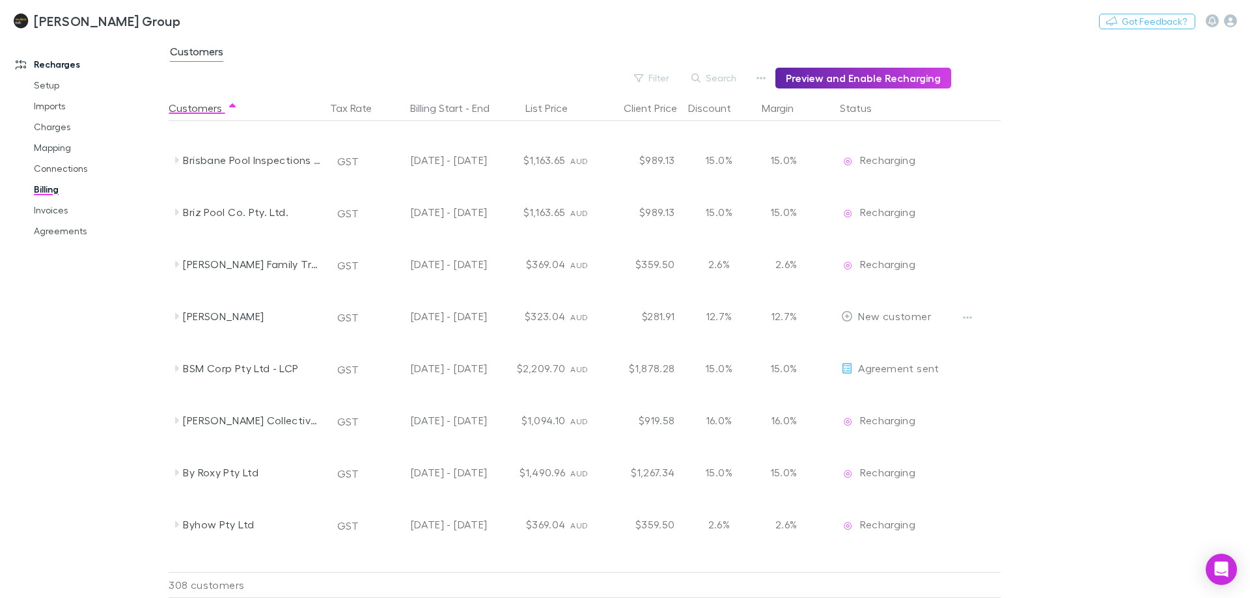
click at [714, 83] on button "Search" at bounding box center [714, 78] width 59 height 16
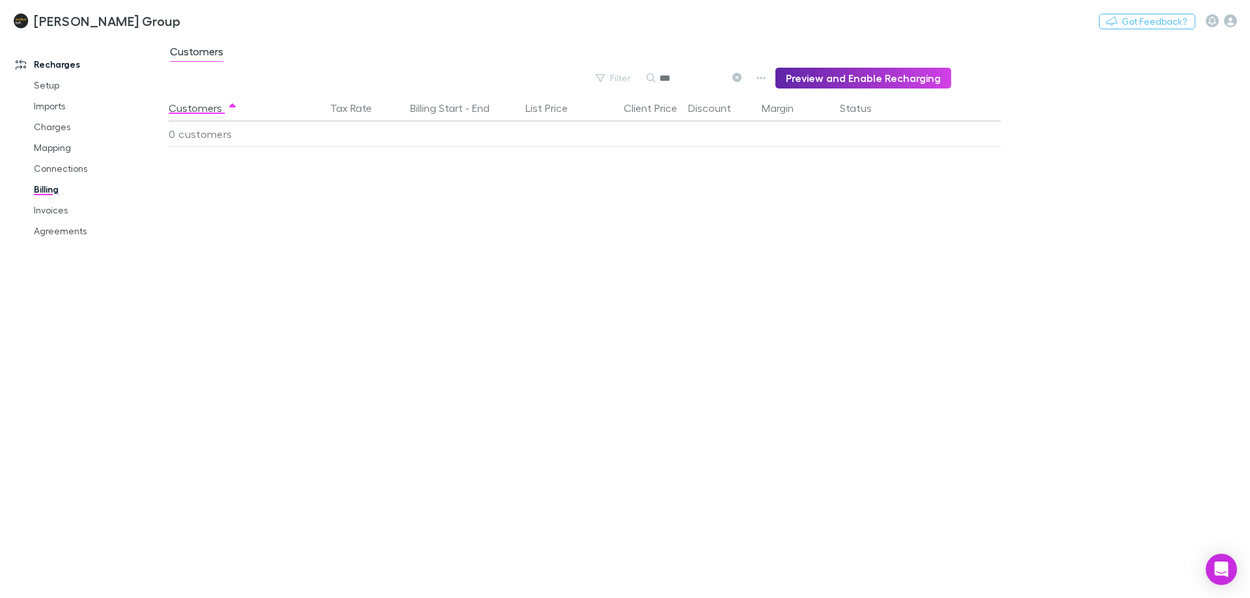
scroll to position [0, 0]
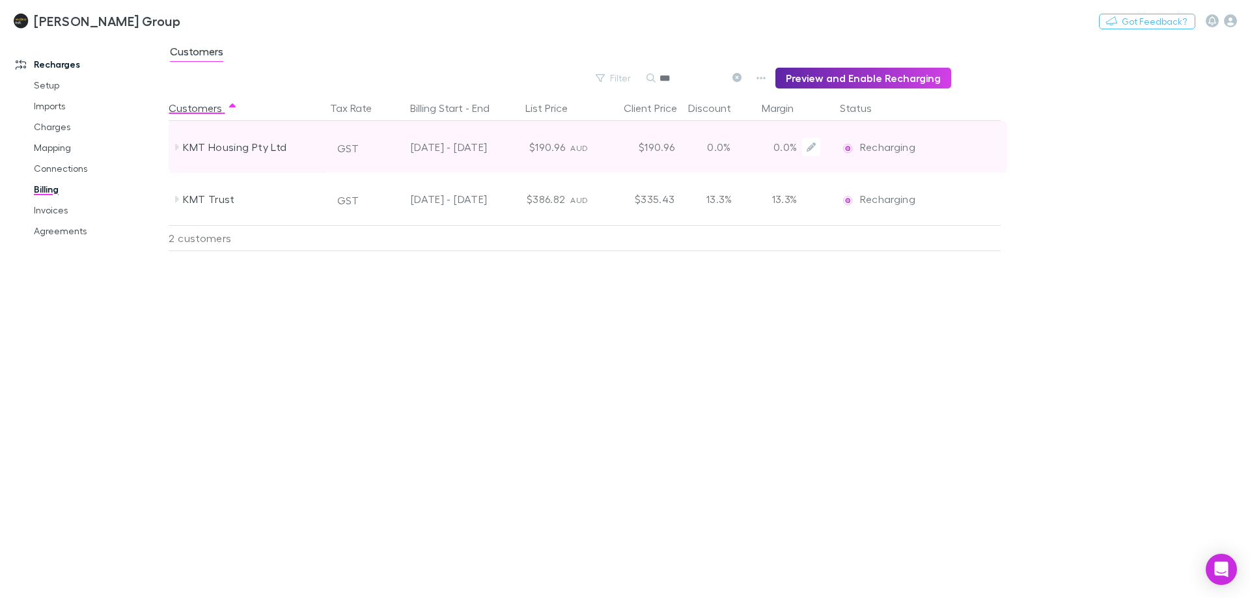
type input "***"
click at [229, 148] on div "KMT Housing Pty Ltd" at bounding box center [252, 147] width 138 height 52
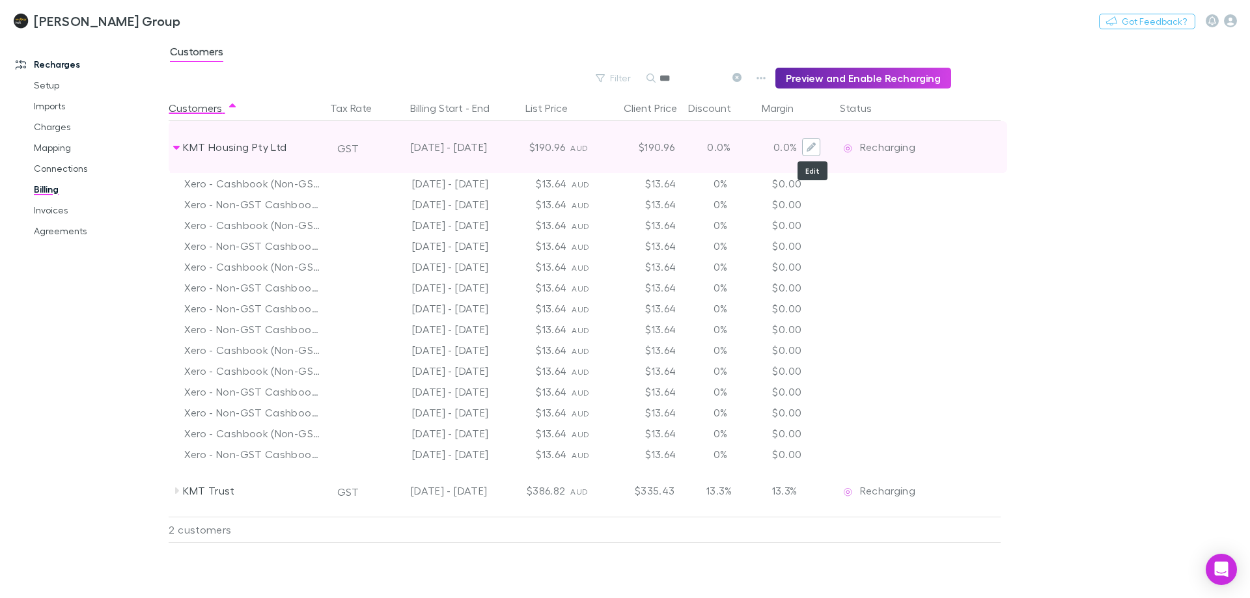
click at [814, 144] on icon "Edit" at bounding box center [810, 147] width 9 height 9
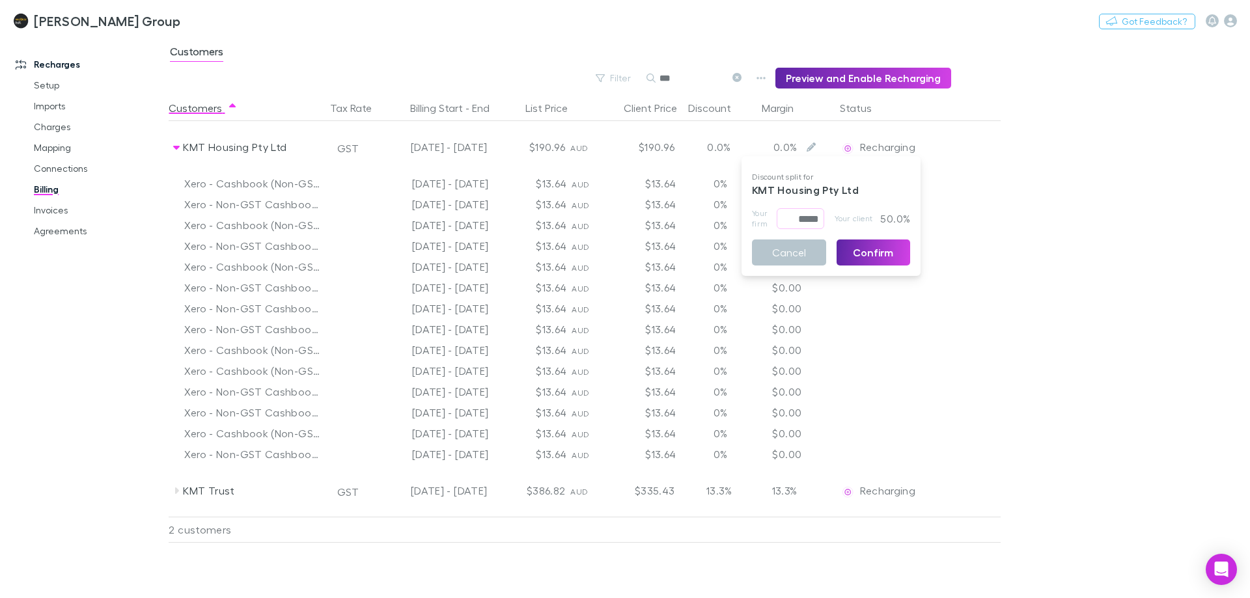
click at [1018, 181] on div at bounding box center [625, 299] width 1250 height 598
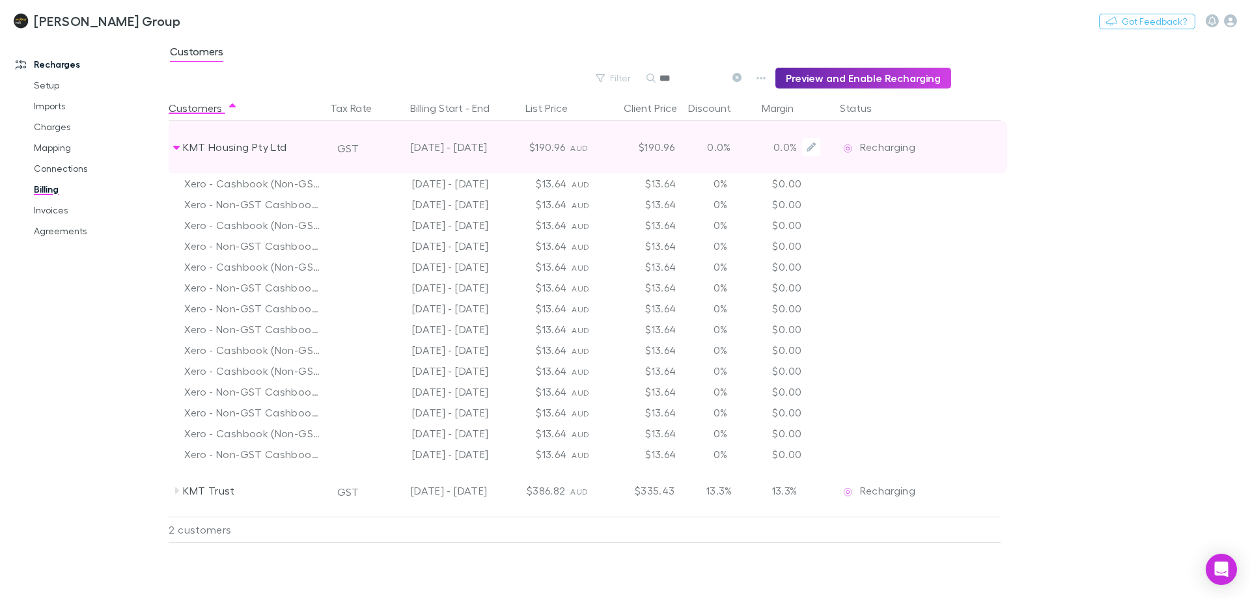
drag, startPoint x: 247, startPoint y: 141, endPoint x: 221, endPoint y: 149, distance: 26.8
click at [221, 149] on div "KMT Housing Pty Ltd" at bounding box center [252, 147] width 138 height 52
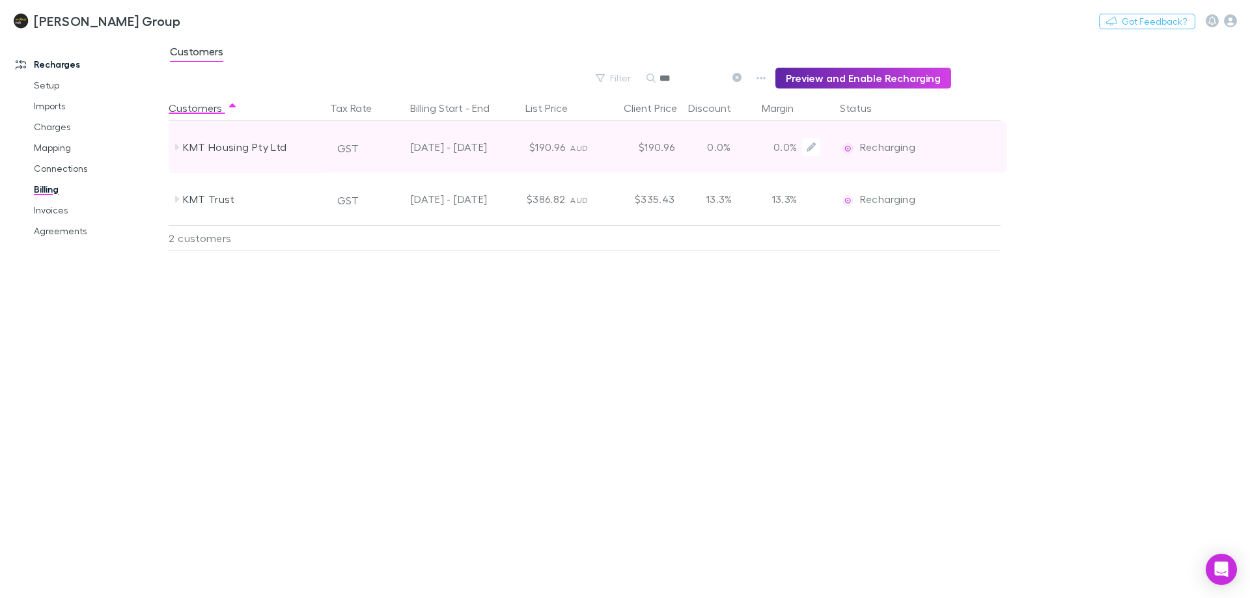
click at [221, 149] on div "KMT Housing Pty Ltd" at bounding box center [252, 147] width 138 height 52
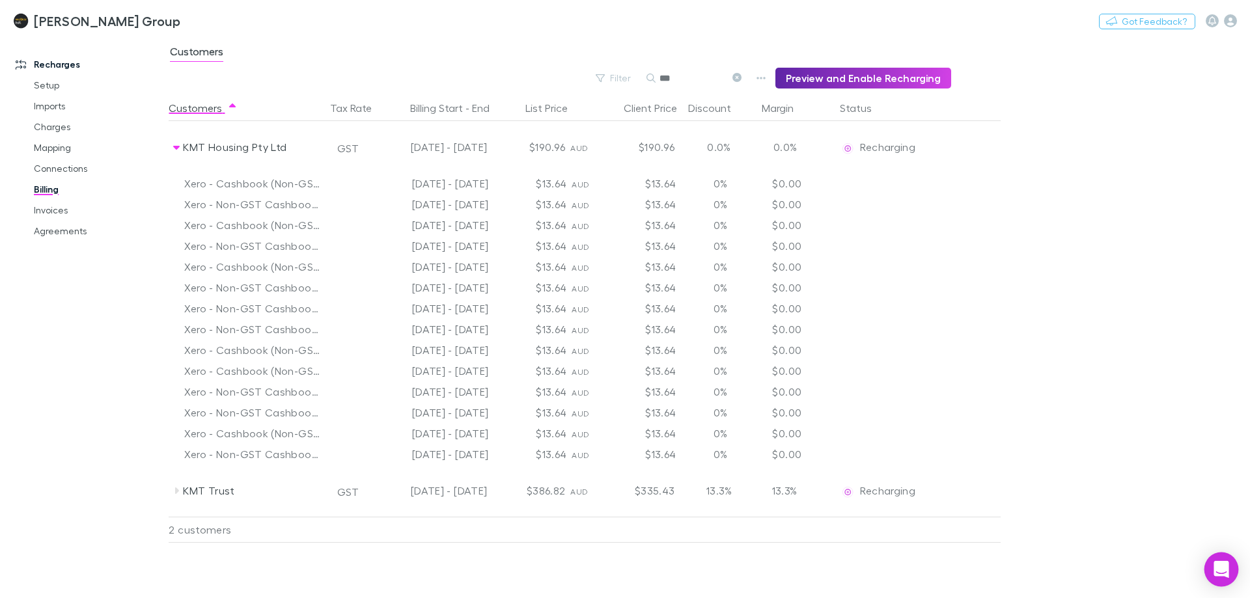
click at [1219, 566] on icon "Open Intercom Messenger" at bounding box center [1220, 569] width 15 height 17
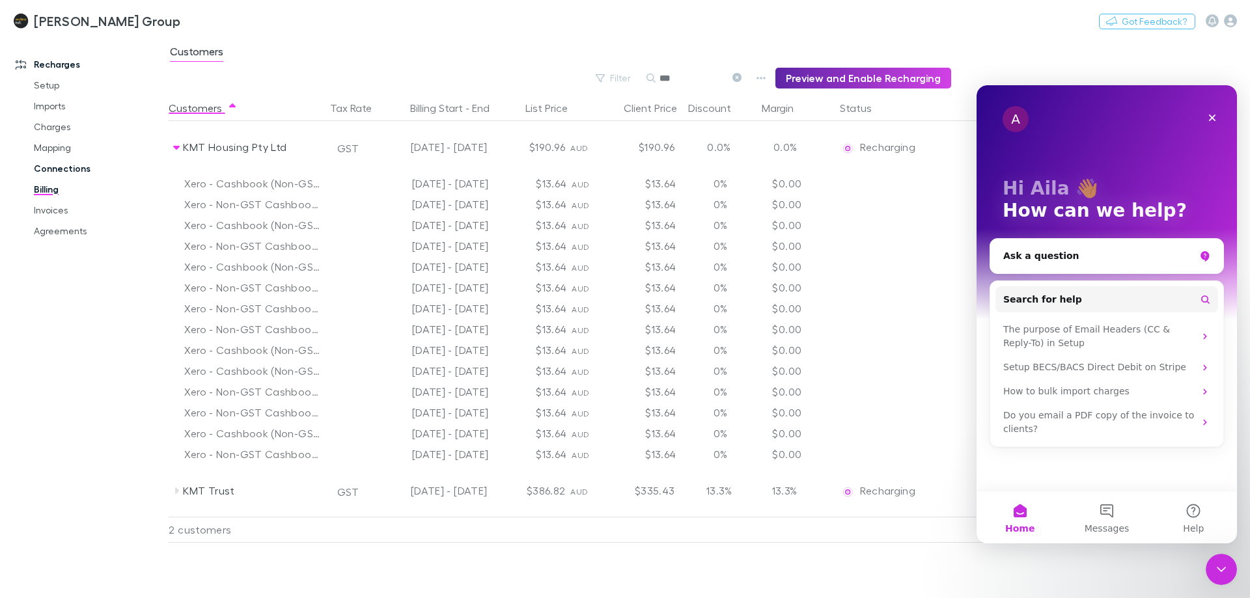
click at [79, 173] on link "Connections" at bounding box center [98, 168] width 155 height 21
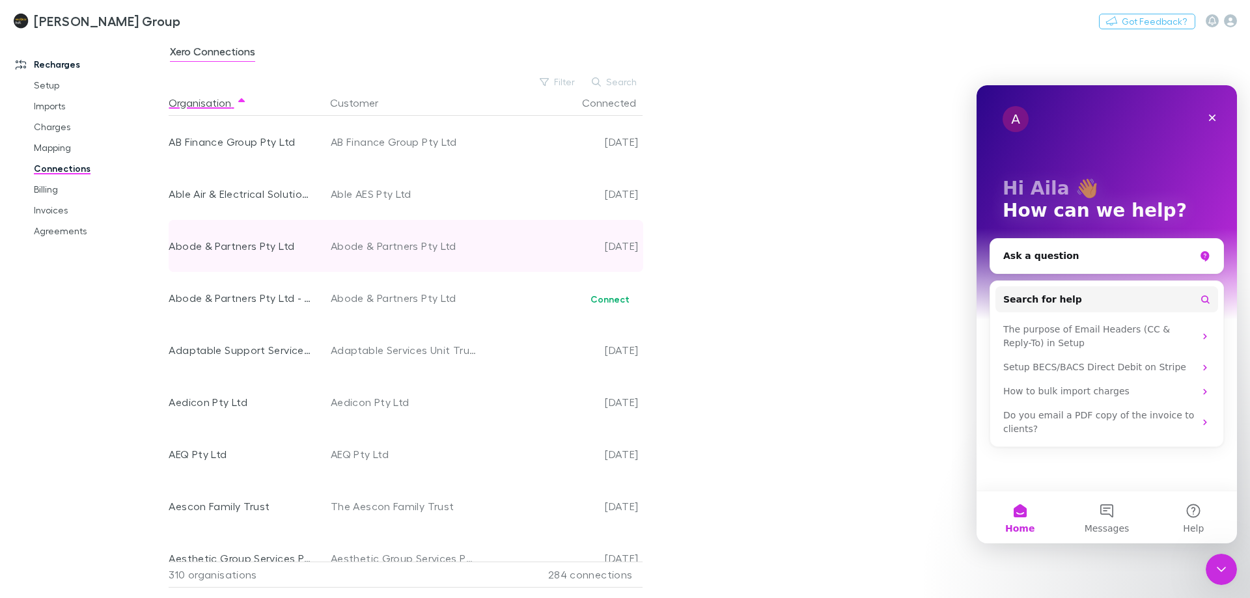
click at [272, 249] on div "Abode & Partners Pty Ltd" at bounding box center [241, 246] width 144 height 52
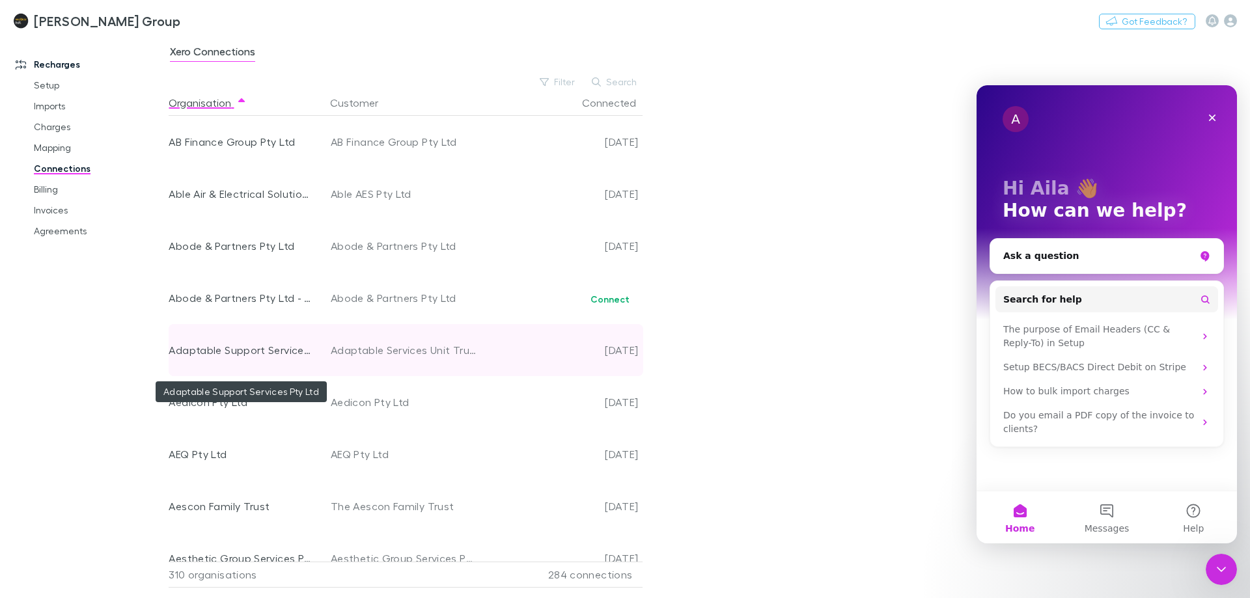
click at [245, 372] on div "Adaptable Support Services Pty Ltd" at bounding box center [241, 350] width 144 height 52
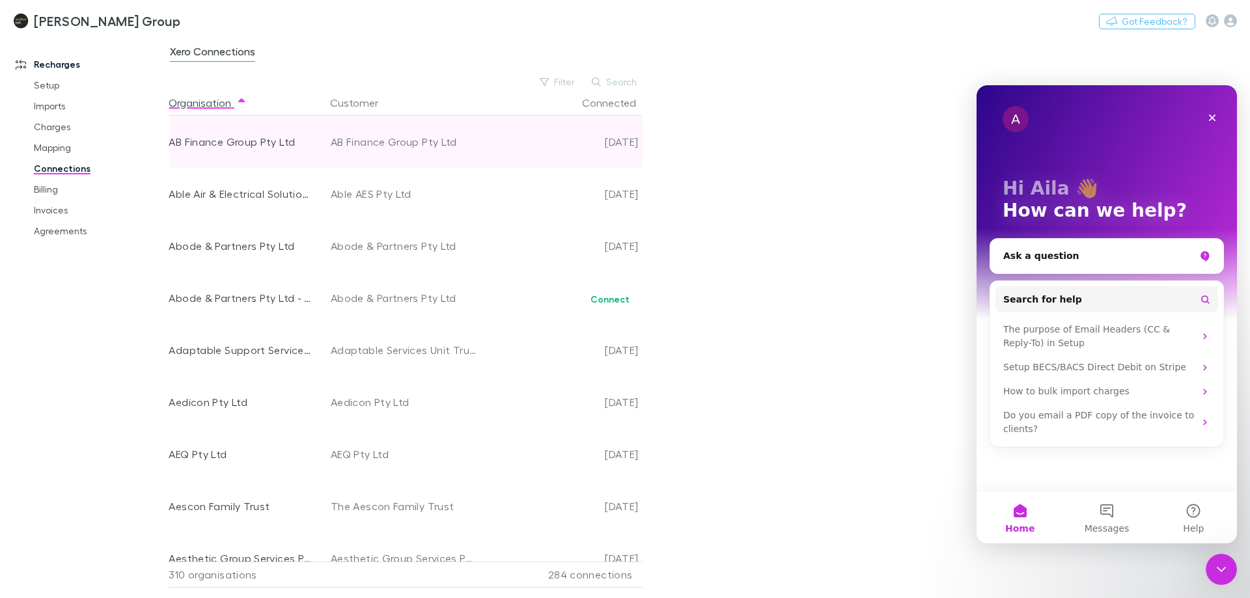
click at [397, 140] on div "AB Finance Group Pty Ltd" at bounding box center [404, 142] width 146 height 52
click at [613, 133] on div "2024-08-12" at bounding box center [560, 142] width 156 height 52
click at [188, 146] on div "AB Finance Group Pty Ltd" at bounding box center [241, 142] width 144 height 52
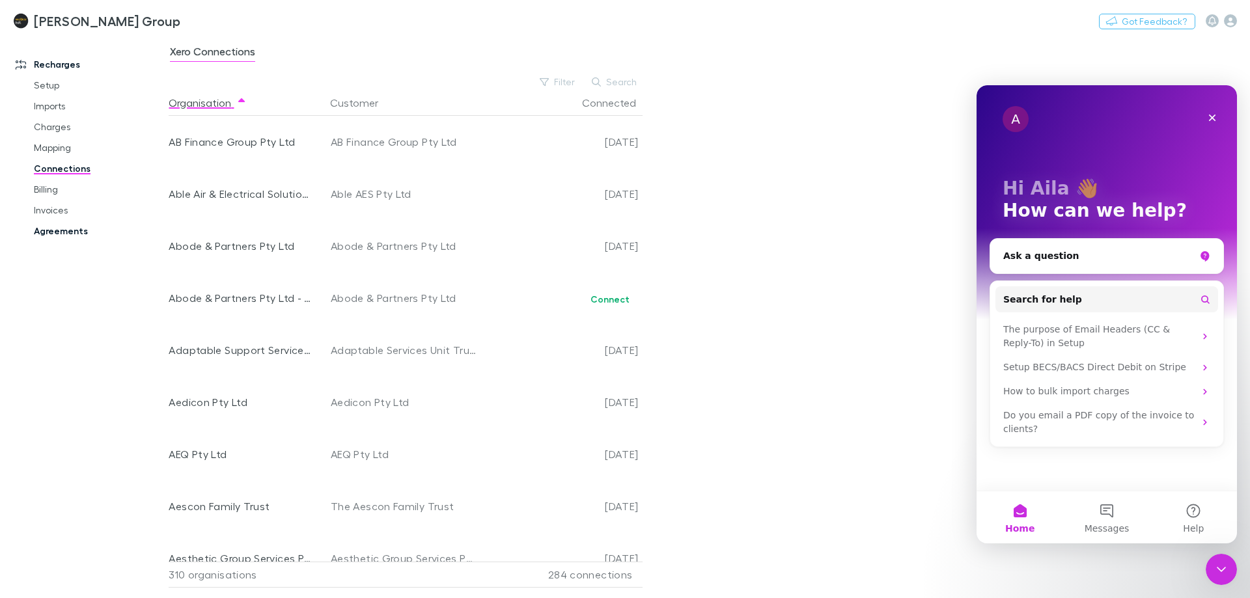
click at [59, 234] on link "Agreements" at bounding box center [98, 231] width 155 height 21
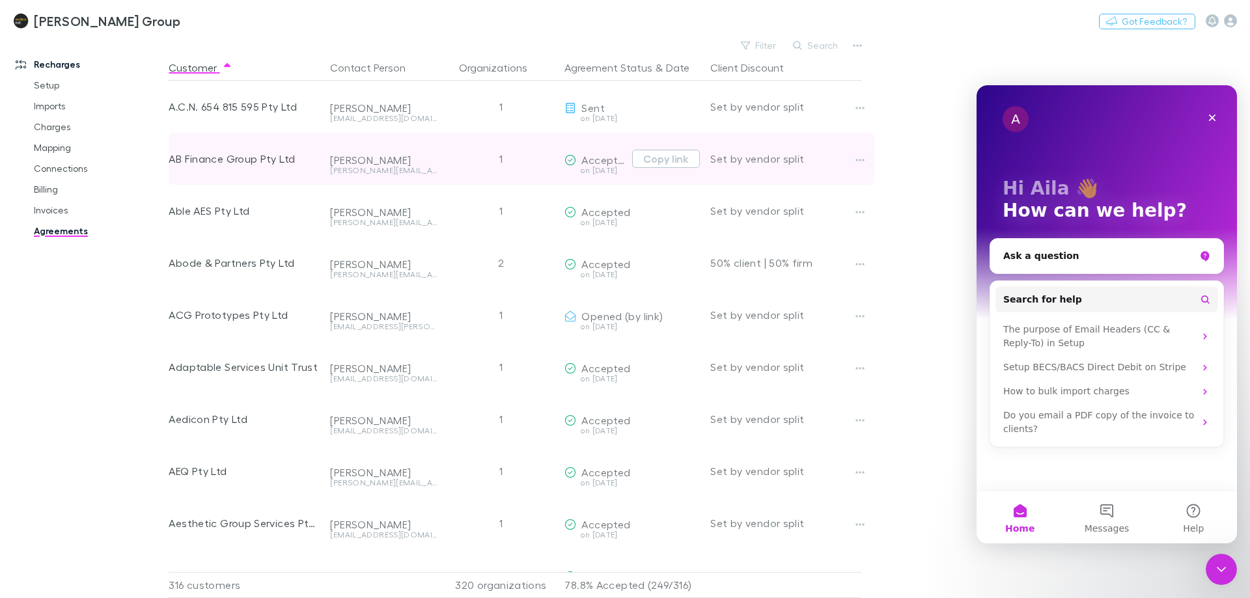
click at [396, 158] on div "Adam Bourke" at bounding box center [383, 160] width 107 height 13
click at [202, 154] on div "AB Finance Group Pty Ltd" at bounding box center [244, 159] width 151 height 52
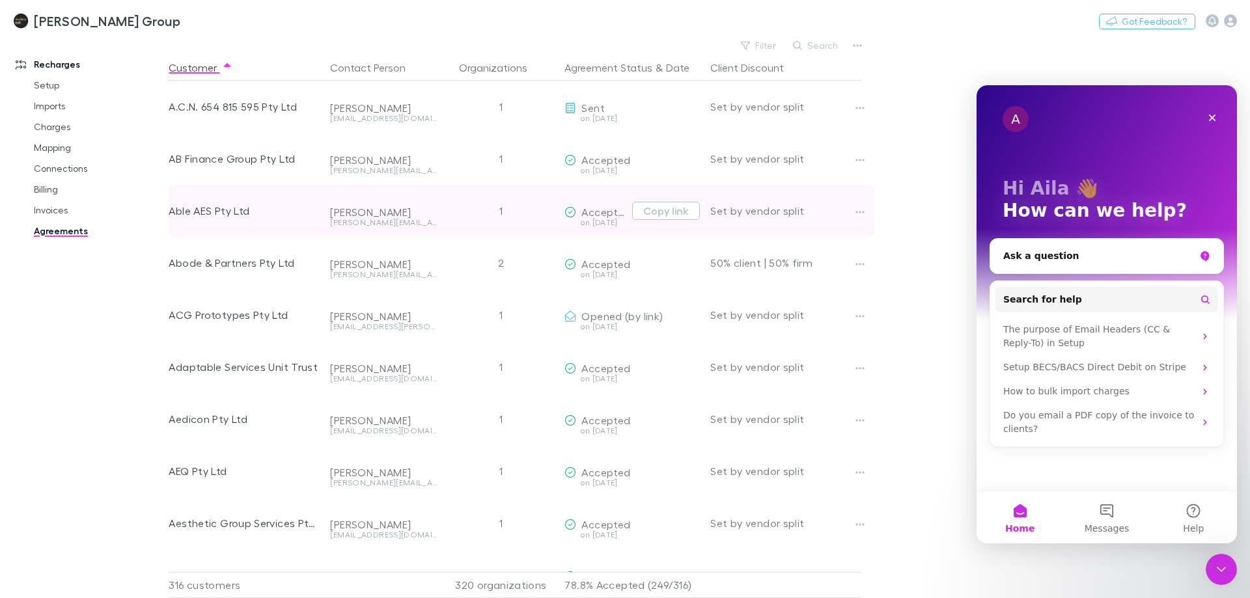
click at [249, 215] on div "Able AES Pty Ltd" at bounding box center [244, 211] width 151 height 52
click at [853, 212] on button "button" at bounding box center [860, 212] width 18 height 18
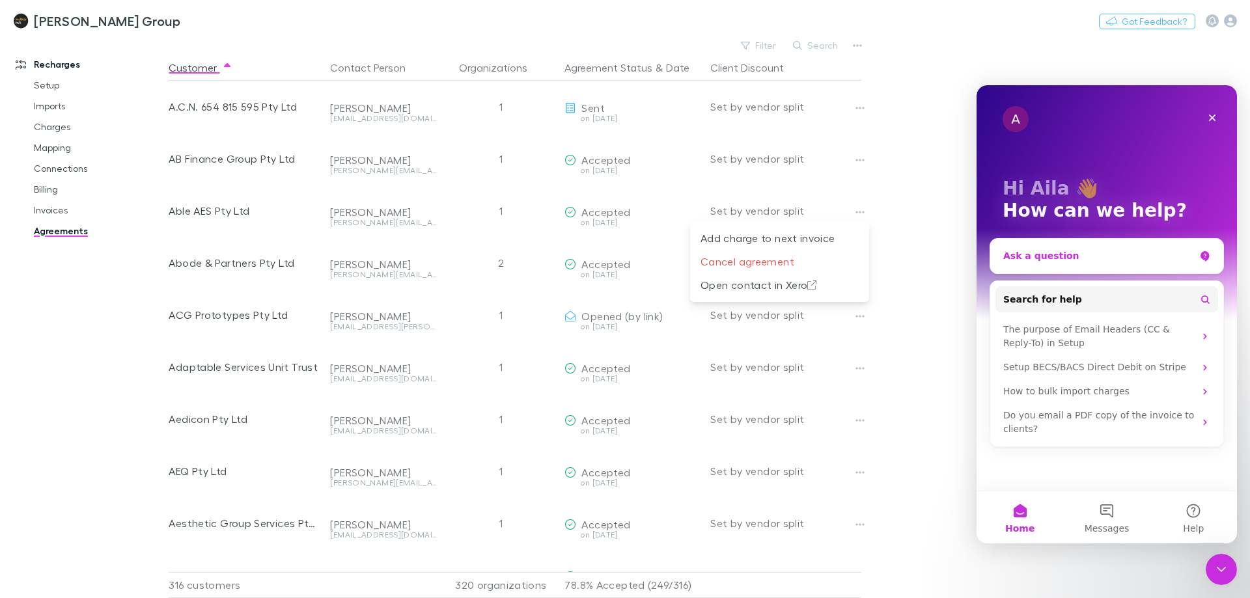
click at [1071, 256] on div "Ask a question" at bounding box center [1098, 256] width 191 height 14
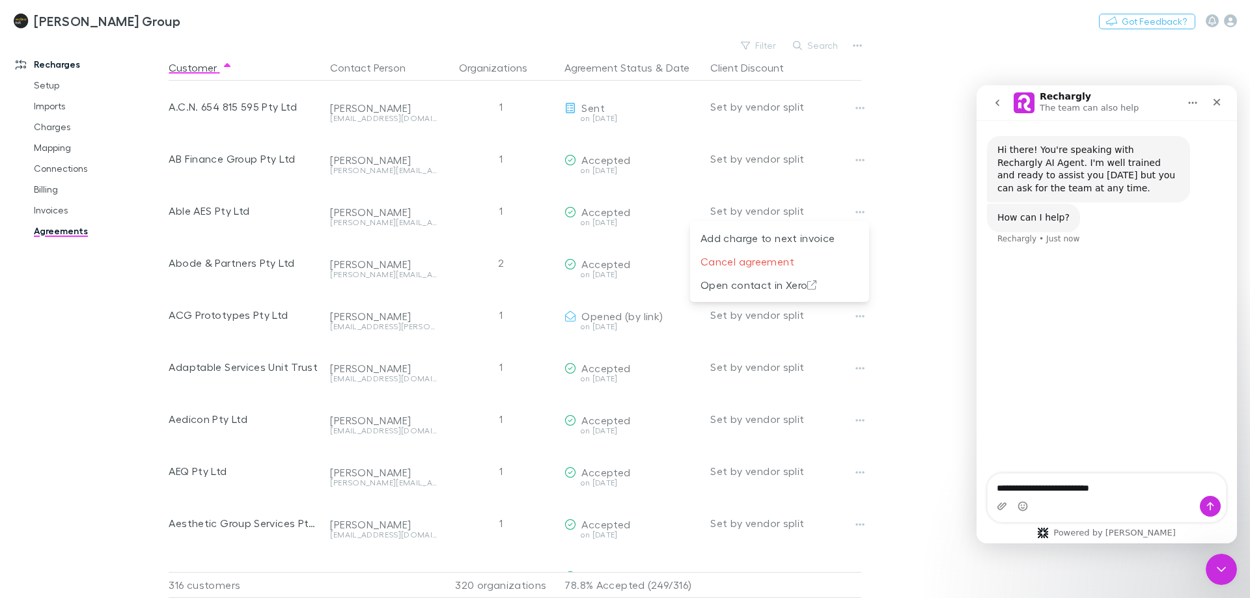
type textarea "**********"
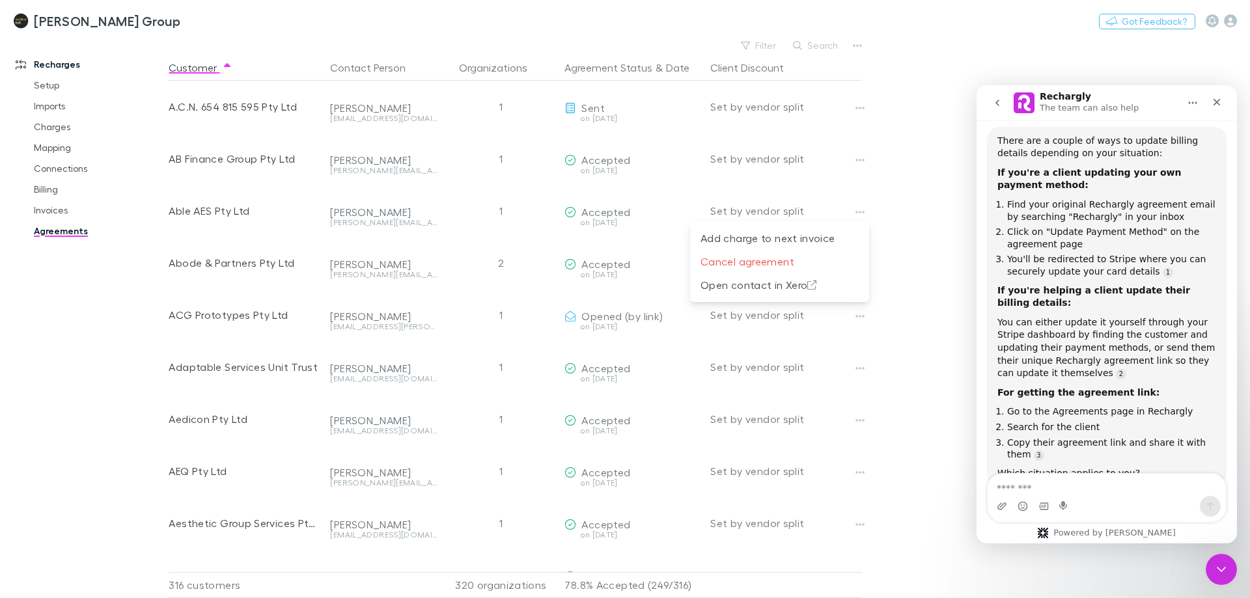
scroll to position [196, 0]
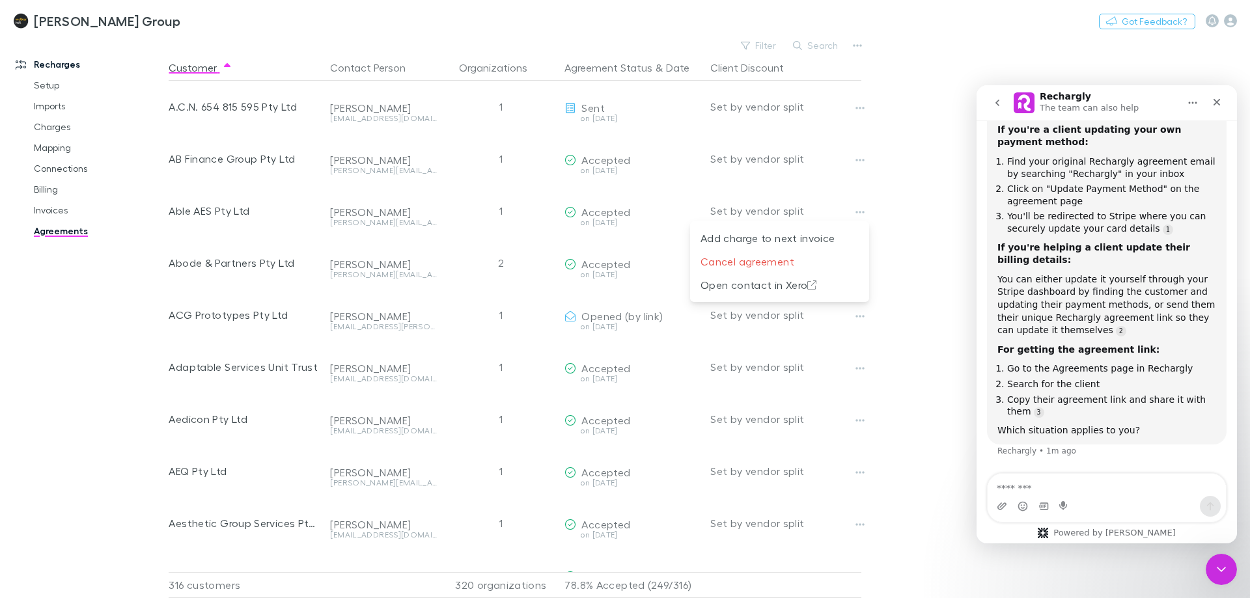
click at [950, 85] on div at bounding box center [625, 299] width 1250 height 598
click at [818, 47] on button "Search" at bounding box center [815, 46] width 59 height 16
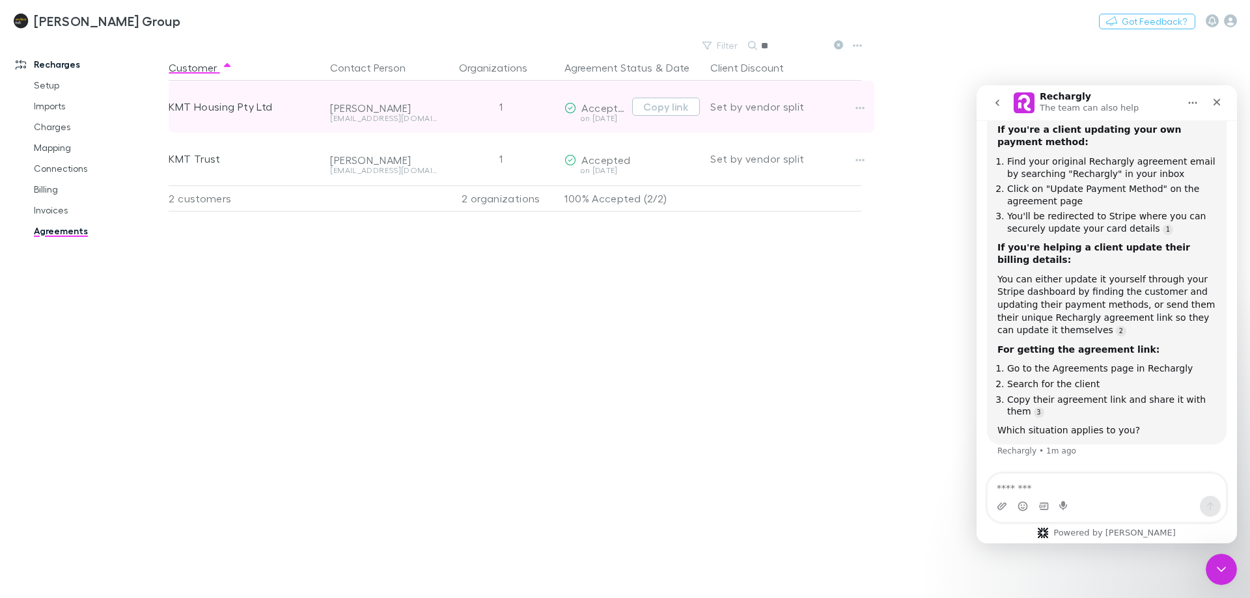
type input "**"
click at [386, 105] on div "[PERSON_NAME]" at bounding box center [383, 108] width 107 height 13
click at [584, 113] on span "Accepted" at bounding box center [605, 108] width 49 height 12
drag, startPoint x: 586, startPoint y: 117, endPoint x: 494, endPoint y: 107, distance: 92.2
click at [583, 117] on div "on 2024-11-08" at bounding box center [595, 119] width 62 height 8
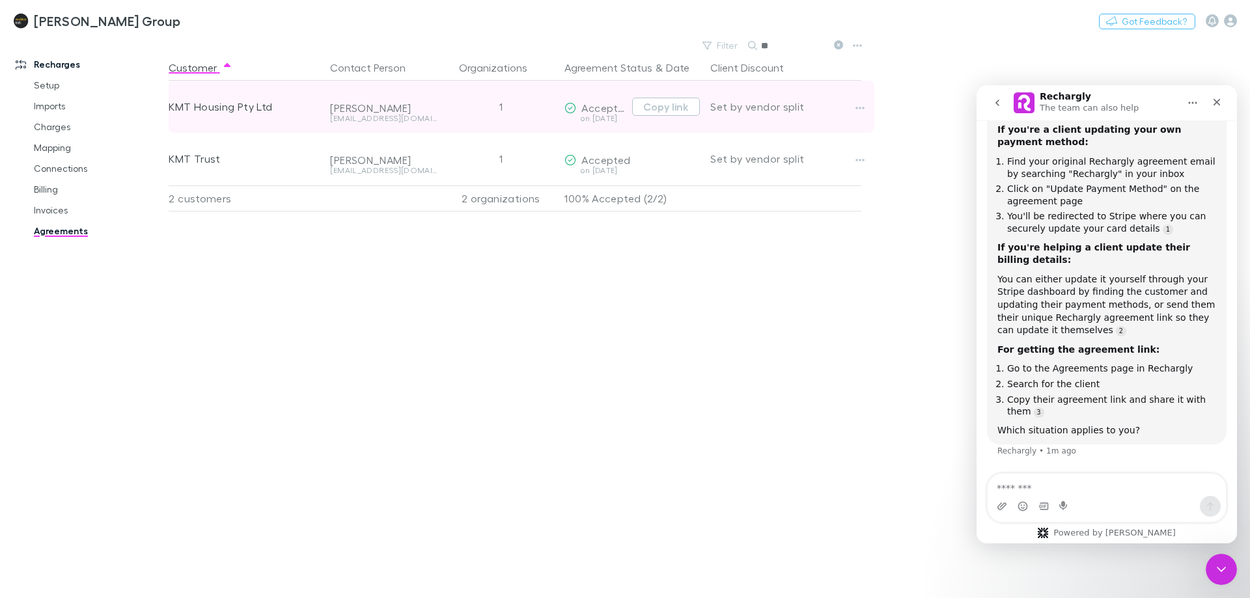
click at [516, 109] on div "1" at bounding box center [500, 107] width 117 height 52
click at [852, 109] on button "button" at bounding box center [860, 108] width 18 height 18
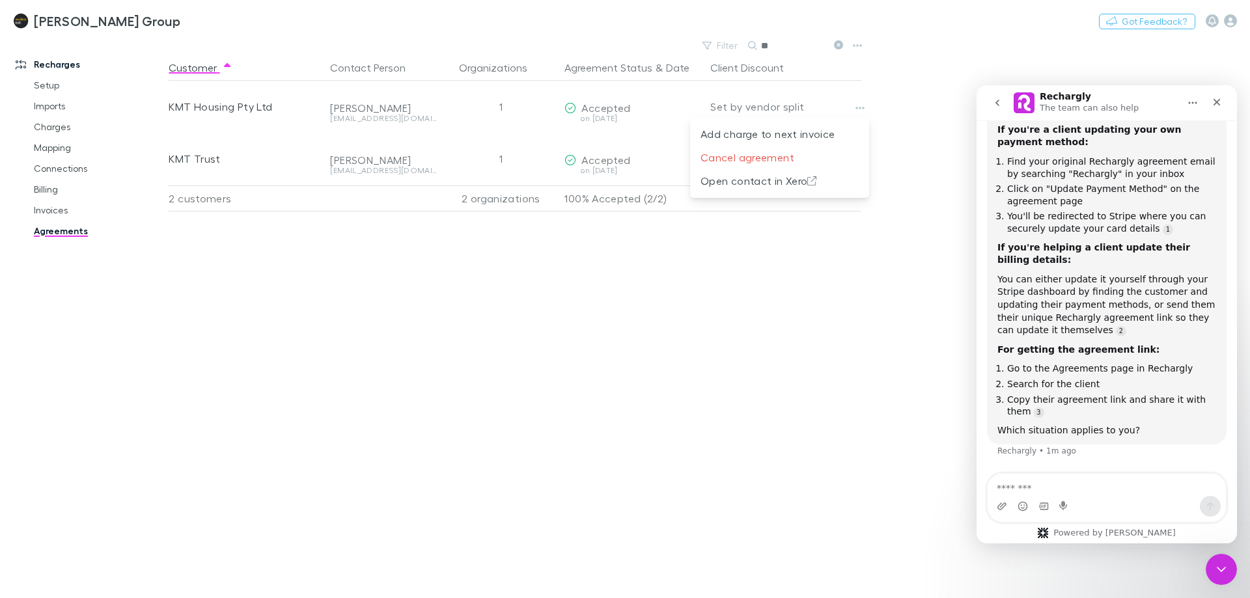
click at [329, 122] on div at bounding box center [625, 299] width 1250 height 598
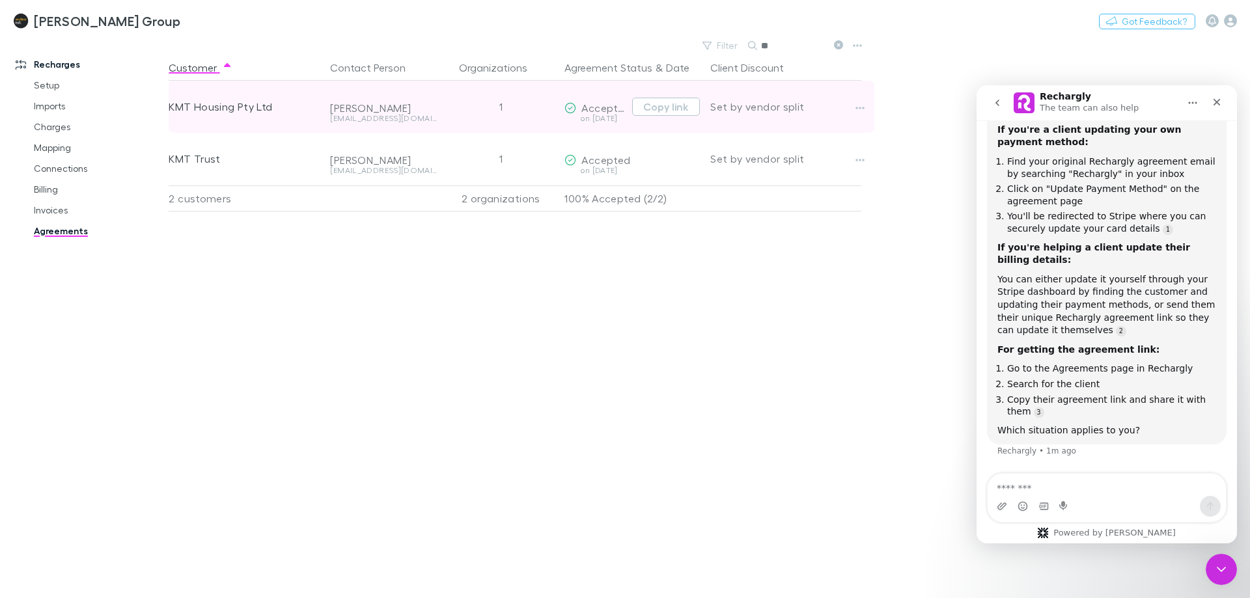
click at [228, 98] on div "KMT Housing Pty Ltd" at bounding box center [244, 107] width 151 height 52
click at [235, 108] on div "KMT Housing Pty Ltd" at bounding box center [244, 107] width 151 height 52
click at [236, 108] on div "KMT Housing Pty Ltd" at bounding box center [244, 107] width 151 height 52
click at [227, 108] on div "KMT Housing Pty Ltd" at bounding box center [244, 107] width 151 height 52
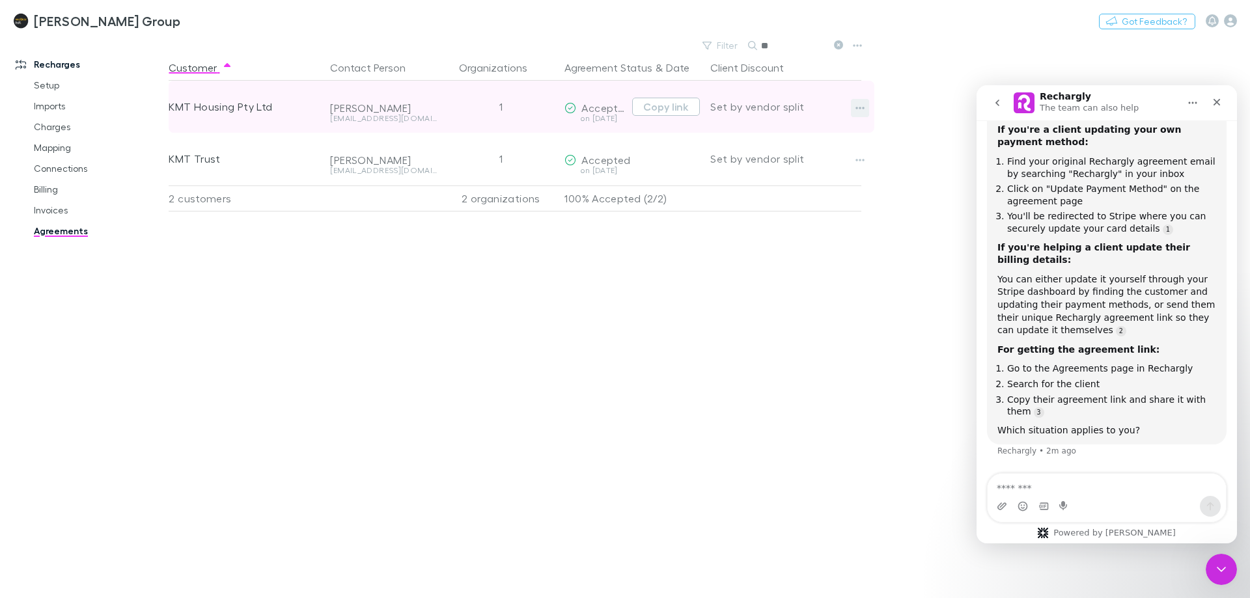
click at [859, 105] on icon "button" at bounding box center [859, 108] width 9 height 10
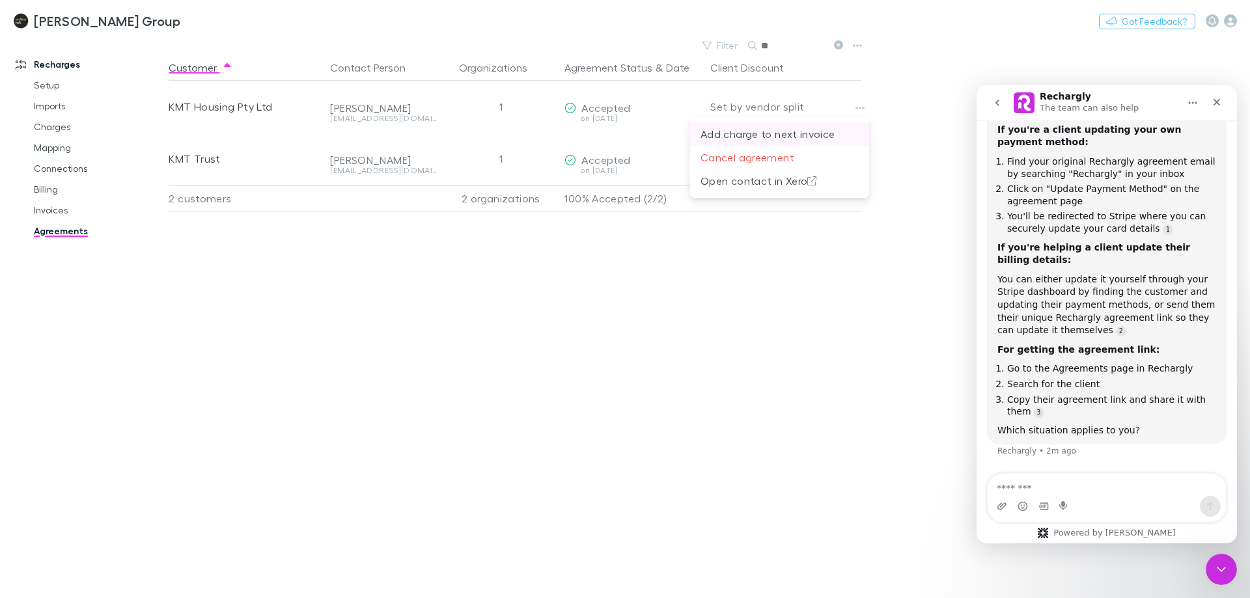
click at [840, 132] on p "Add charge to next invoice" at bounding box center [779, 134] width 158 height 16
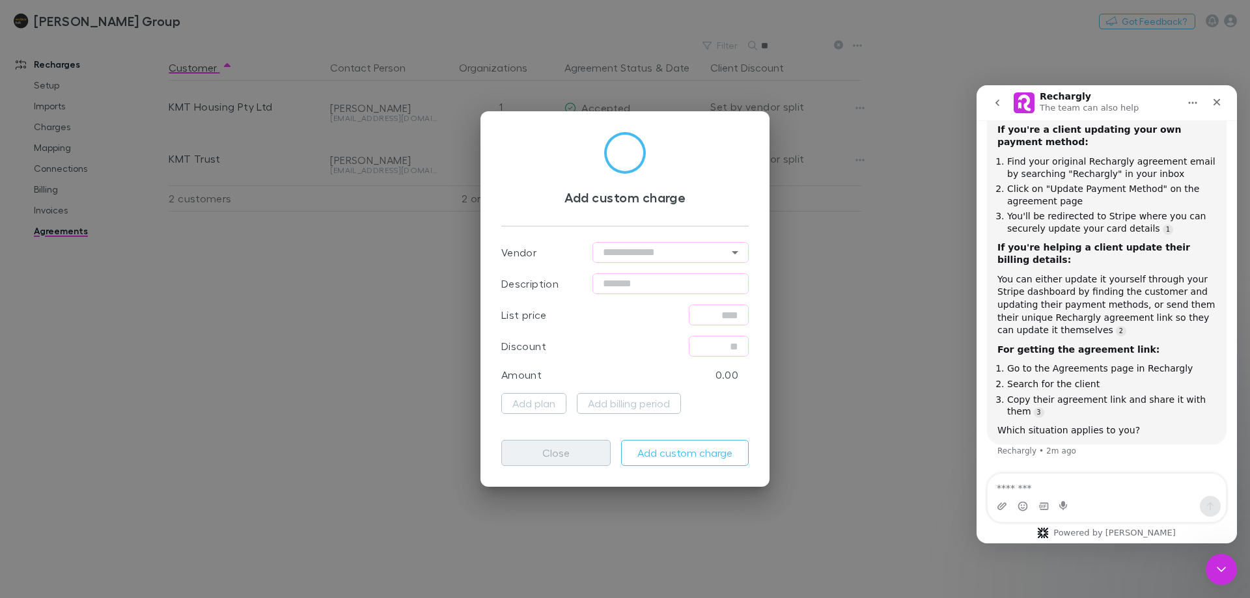
click at [579, 451] on button "Close" at bounding box center [555, 453] width 109 height 26
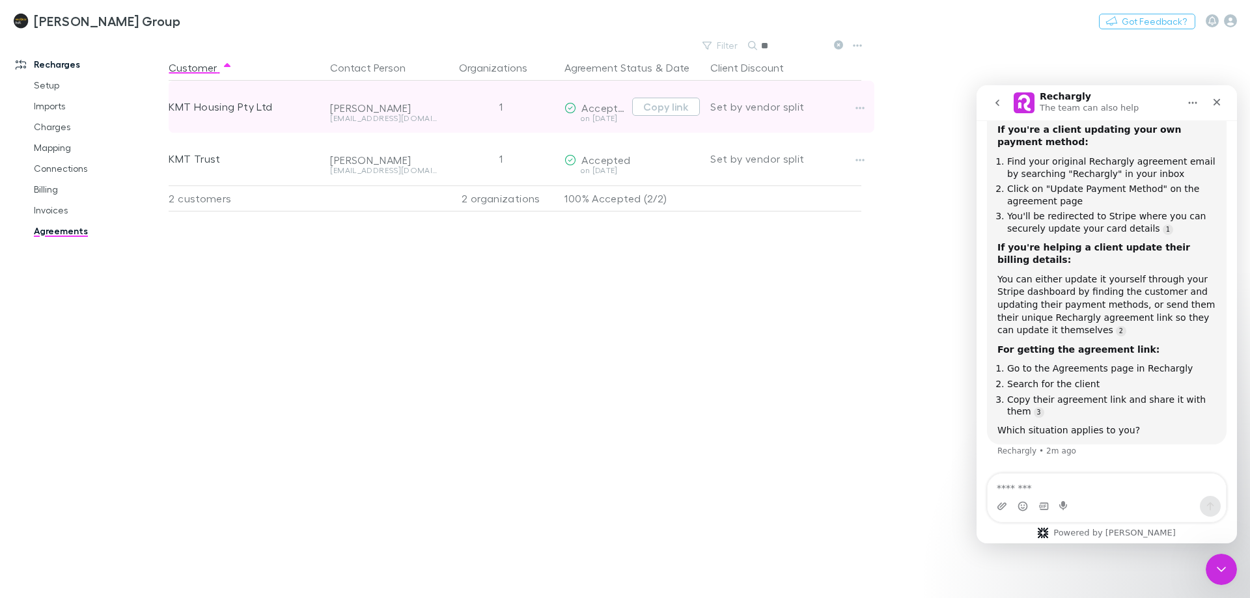
click at [329, 87] on div "Nikole Cassin nik@nikolecassin.com.au" at bounding box center [383, 107] width 117 height 52
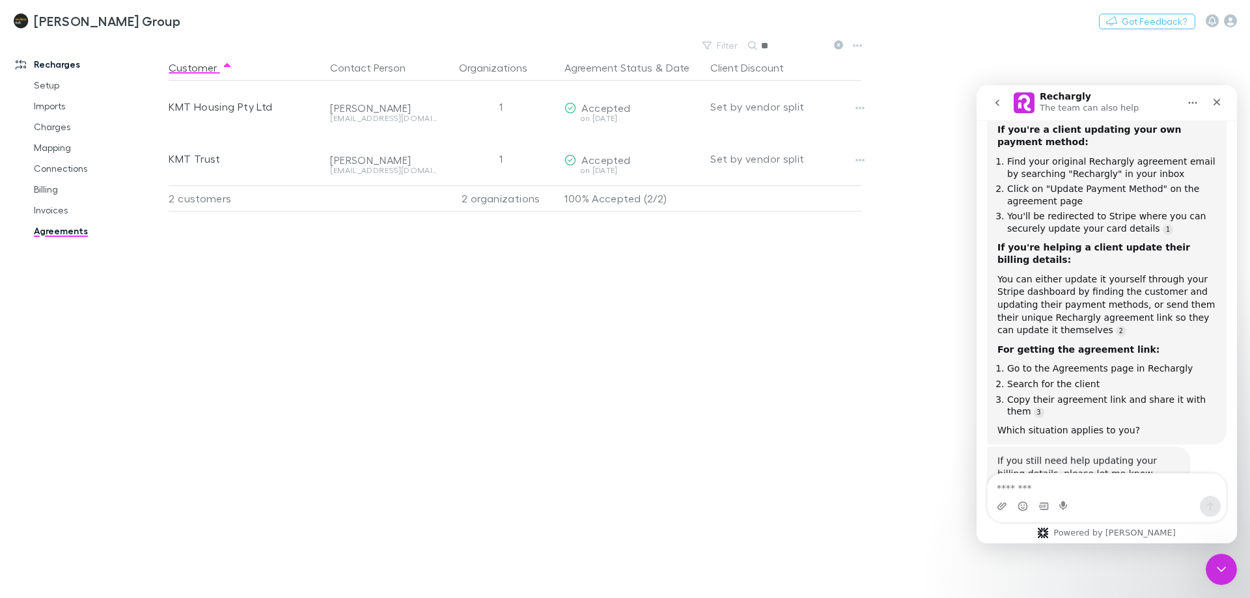
scroll to position [264, 0]
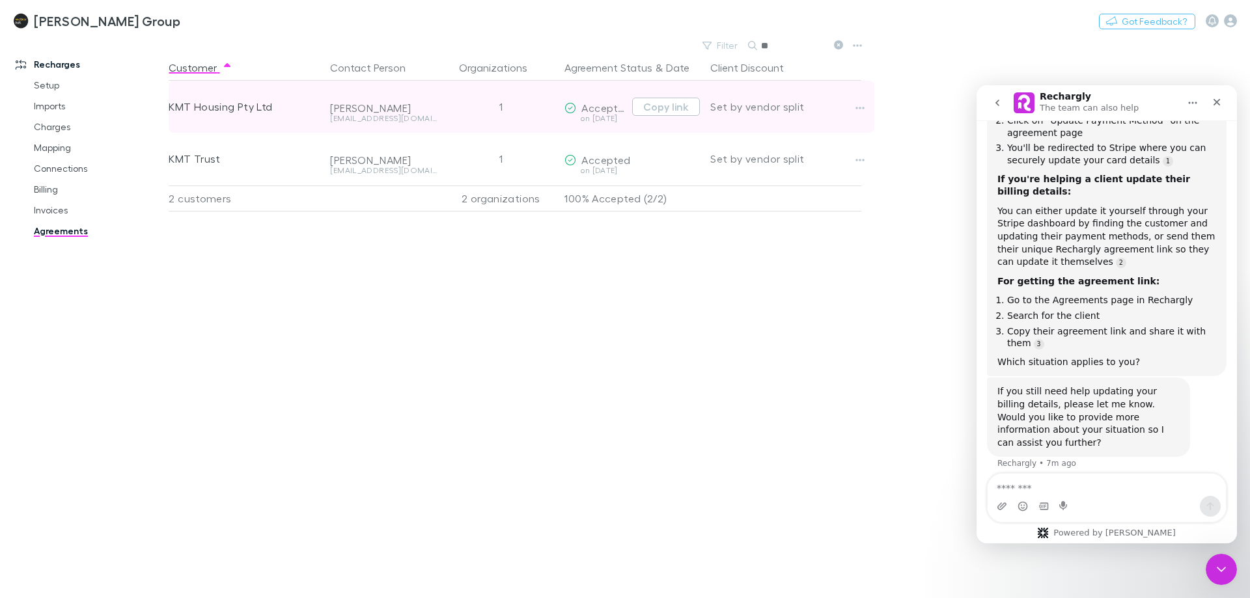
click at [605, 110] on span "Accepted" at bounding box center [605, 108] width 49 height 12
click at [606, 112] on span "Accepted" at bounding box center [605, 108] width 49 height 12
click at [860, 106] on icon "button" at bounding box center [859, 108] width 9 height 10
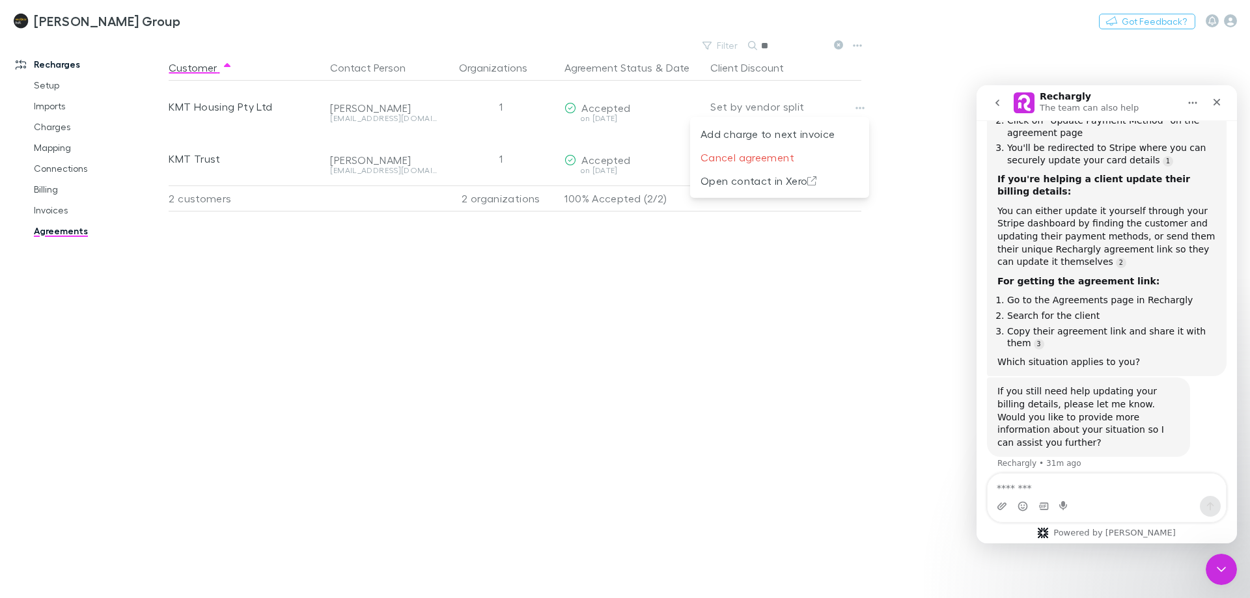
click at [572, 99] on div at bounding box center [625, 299] width 1250 height 598
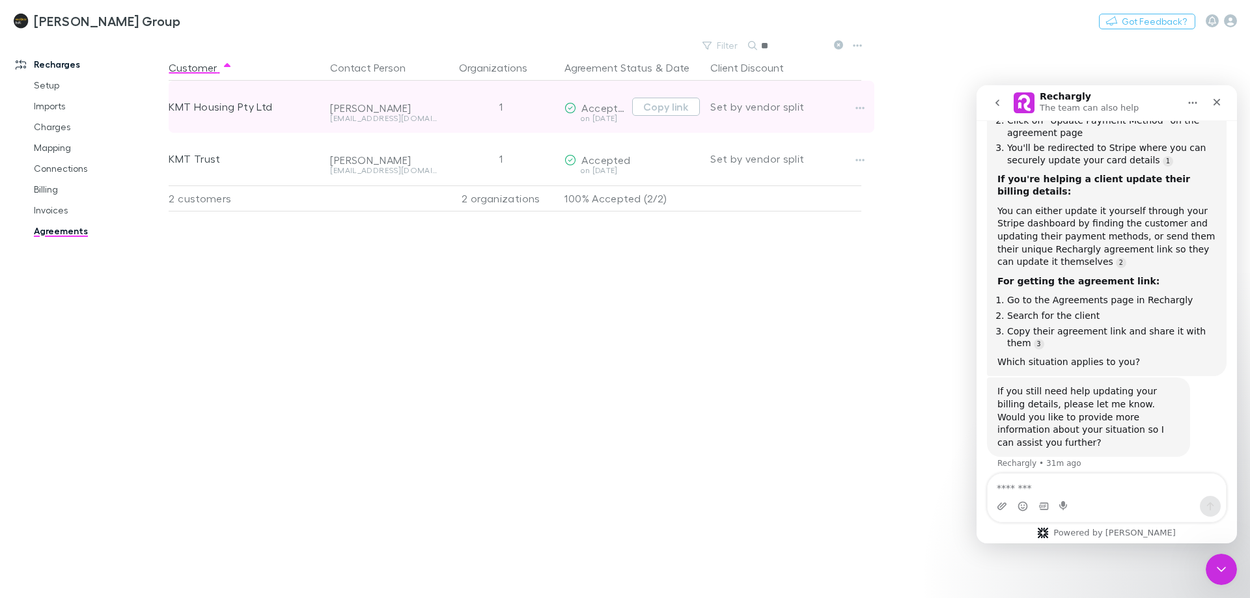
click at [597, 117] on div "on 2024-11-08" at bounding box center [595, 119] width 62 height 8
click at [668, 113] on button "Copy link" at bounding box center [666, 107] width 68 height 18
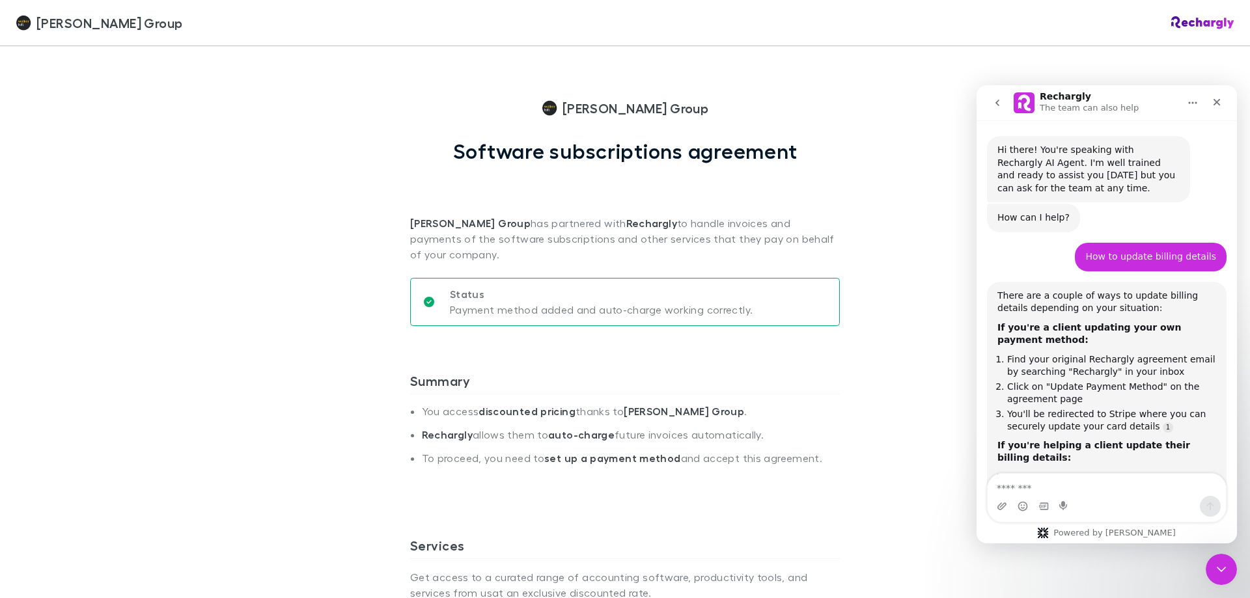
scroll to position [264, 0]
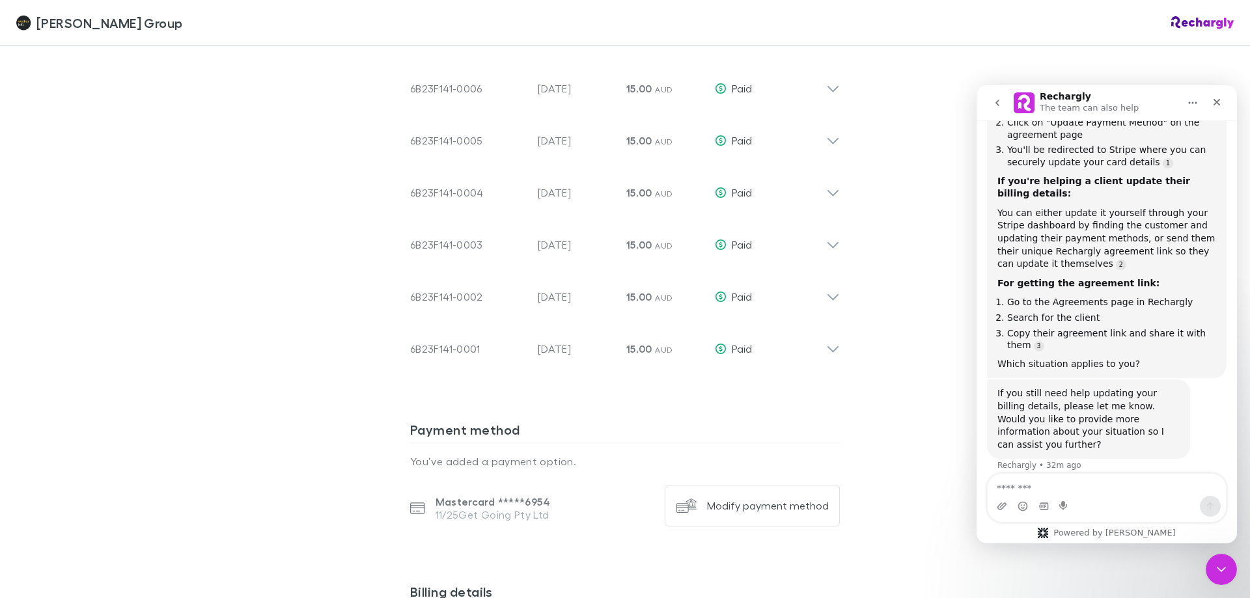
scroll to position [1549, 0]
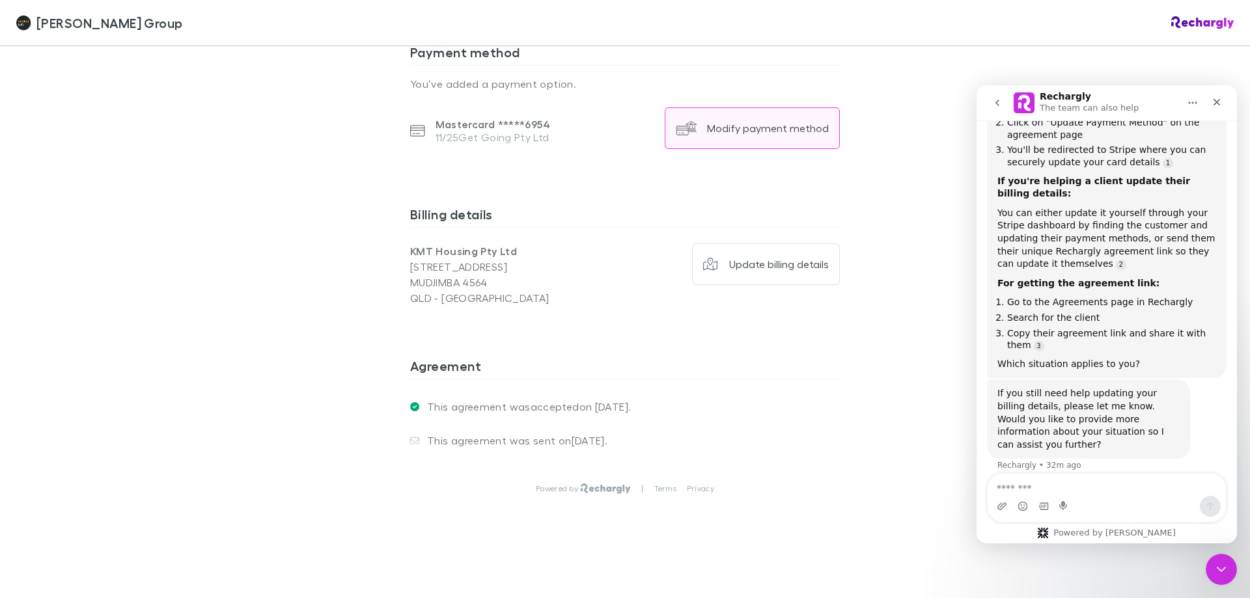
click at [709, 131] on div "Modify payment method" at bounding box center [768, 128] width 122 height 13
click at [1213, 100] on icon "Close" at bounding box center [1216, 102] width 10 height 10
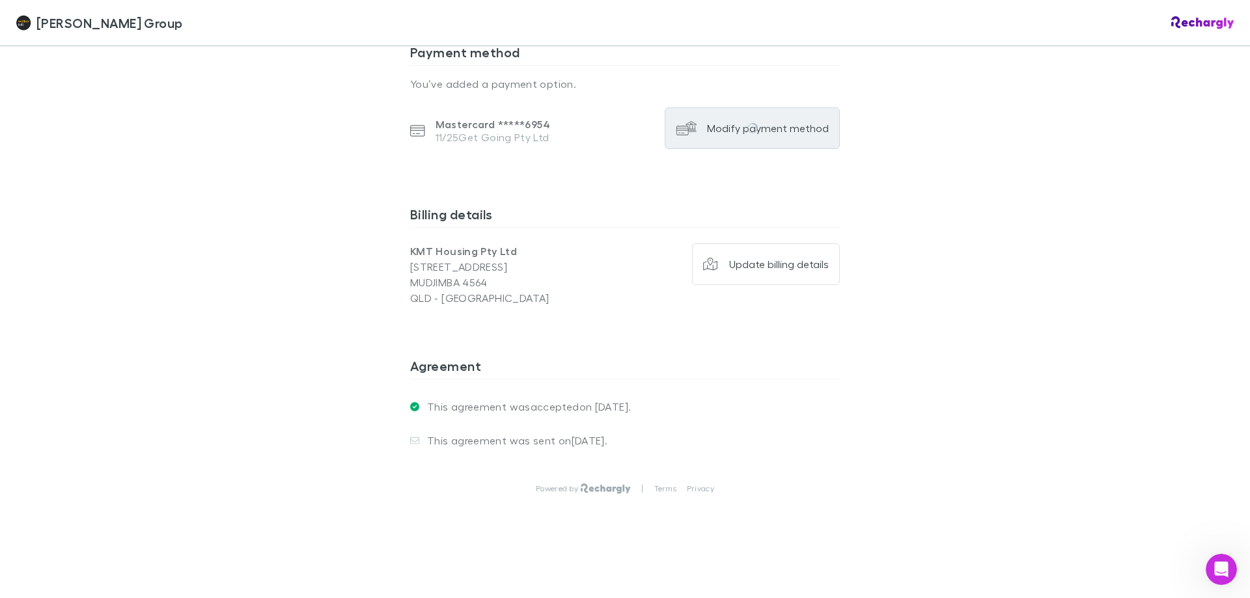
scroll to position [264, 0]
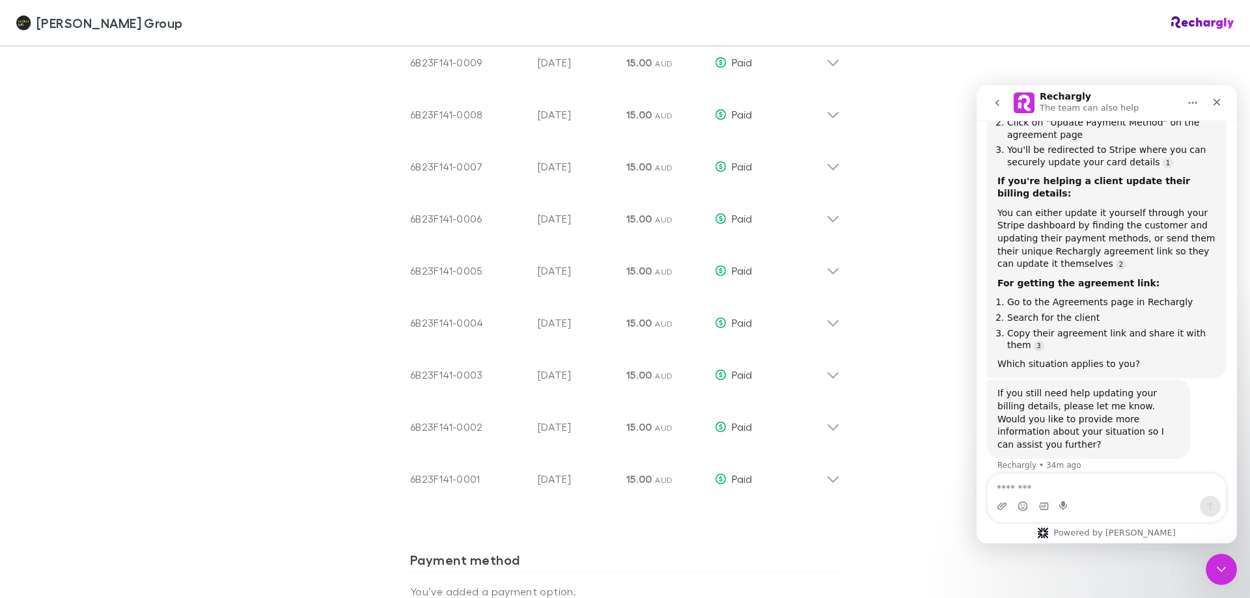
scroll to position [1549, 0]
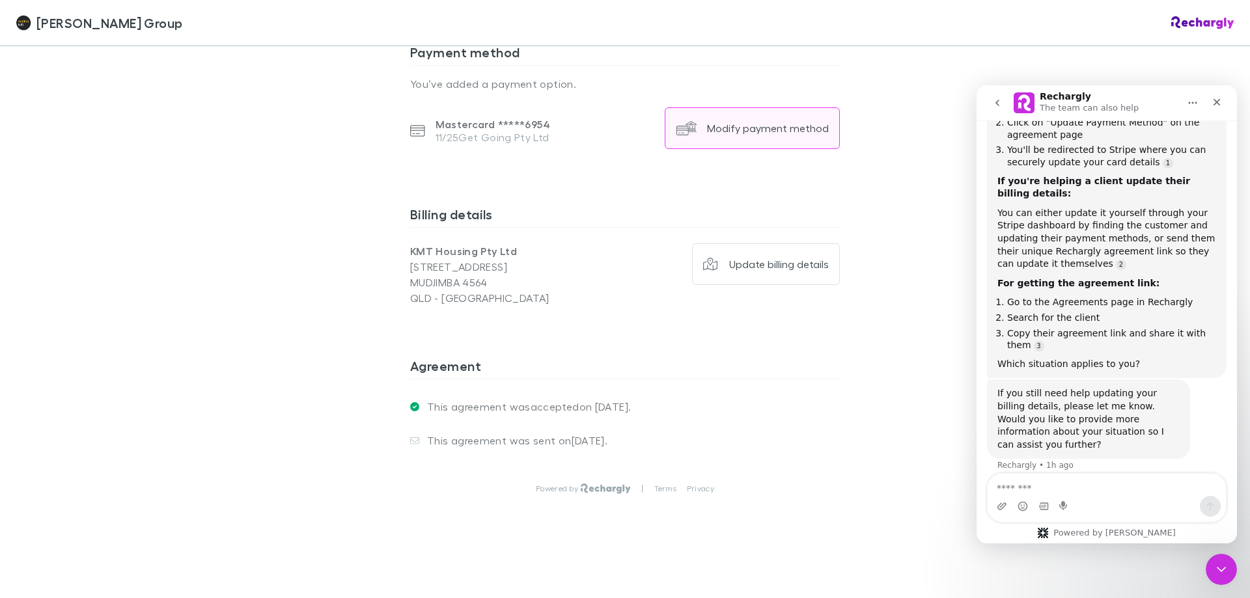
click at [810, 126] on div "Modify payment method" at bounding box center [768, 128] width 122 height 13
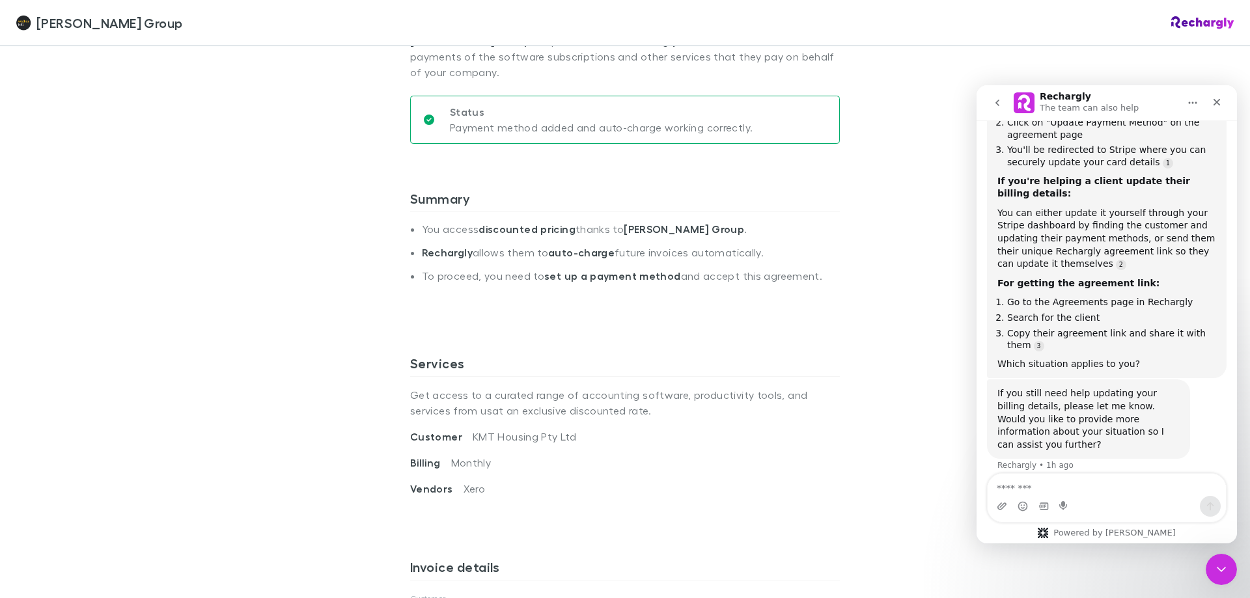
scroll to position [0, 0]
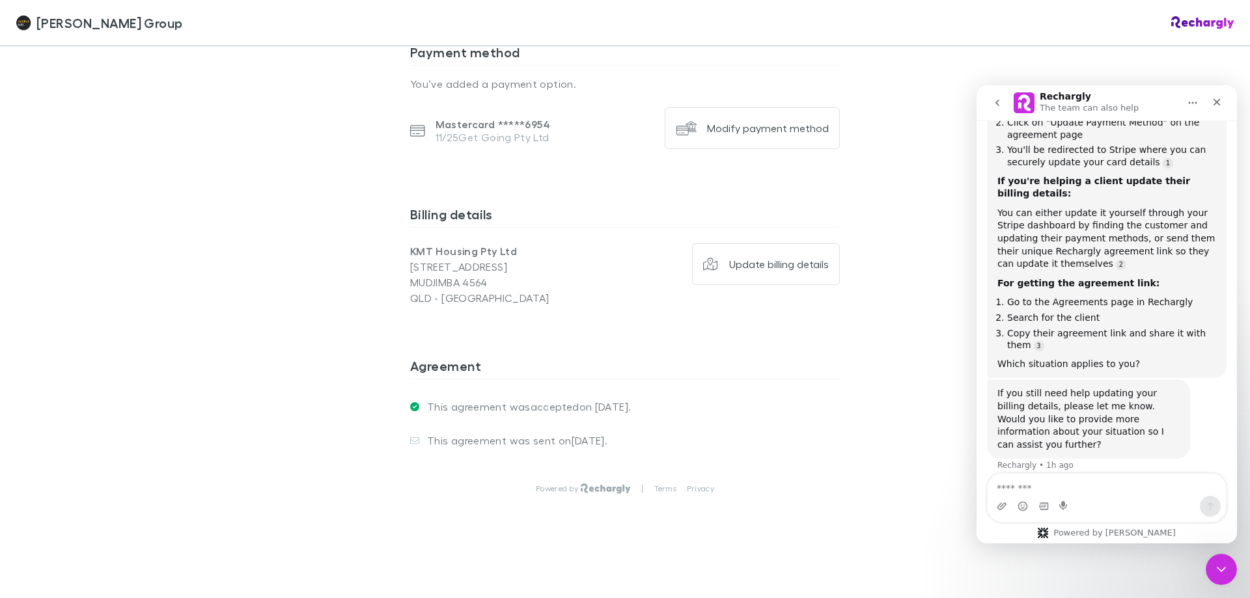
scroll to position [1484, 0]
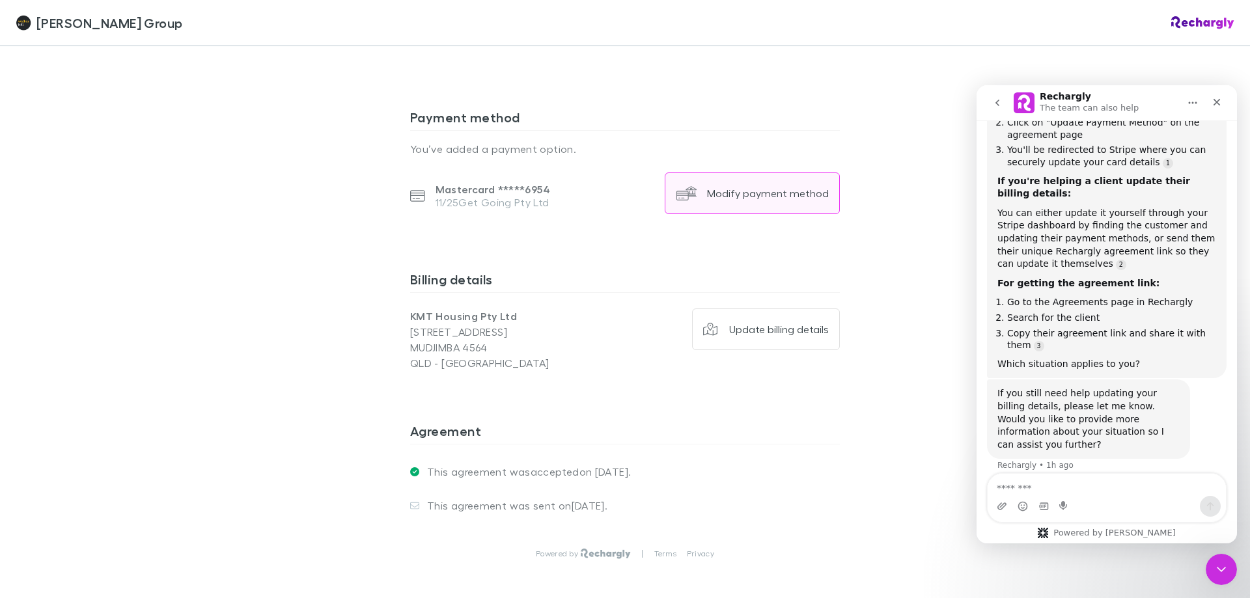
click at [747, 186] on button "Modify payment method" at bounding box center [752, 193] width 175 height 42
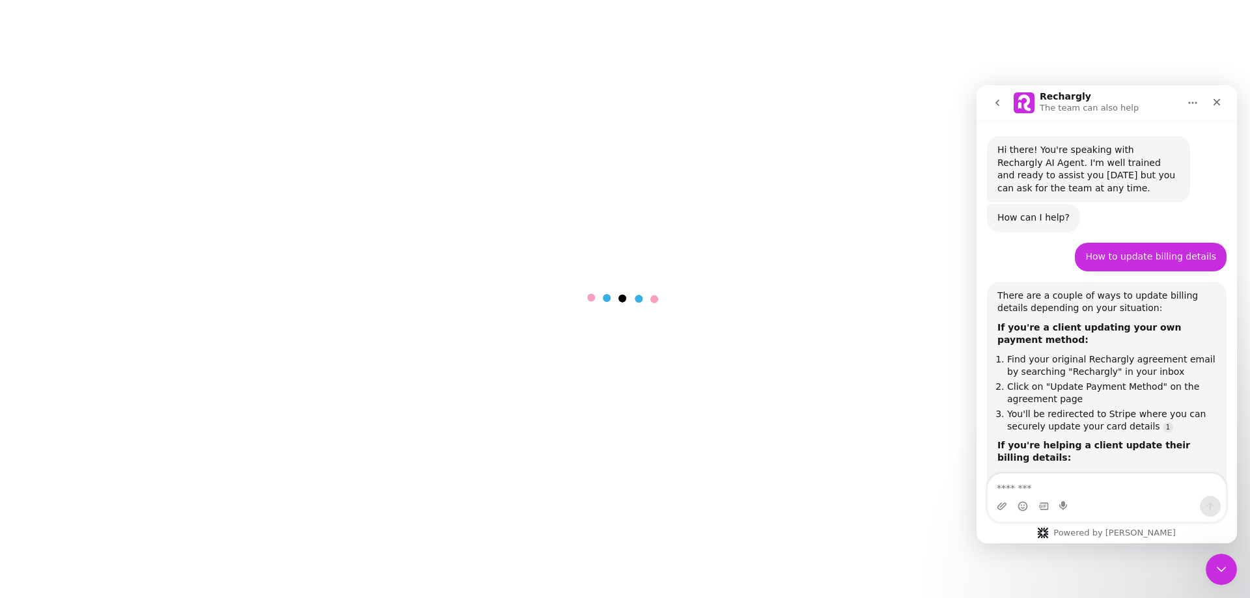
scroll to position [264, 0]
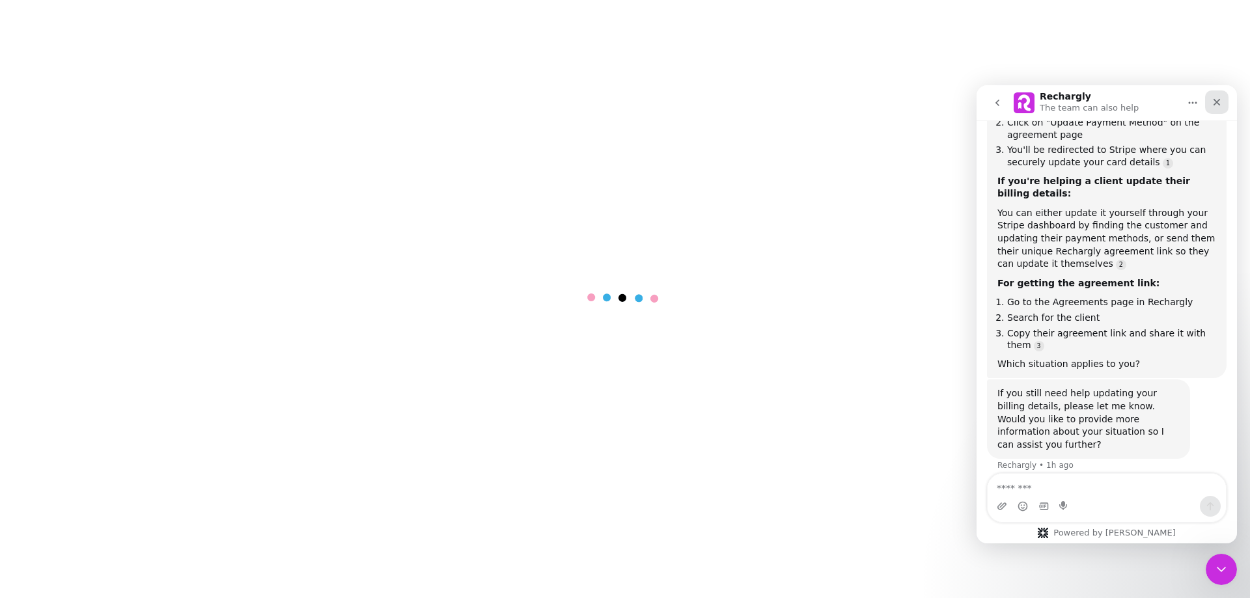
click at [1219, 102] on icon "Close" at bounding box center [1216, 102] width 10 height 10
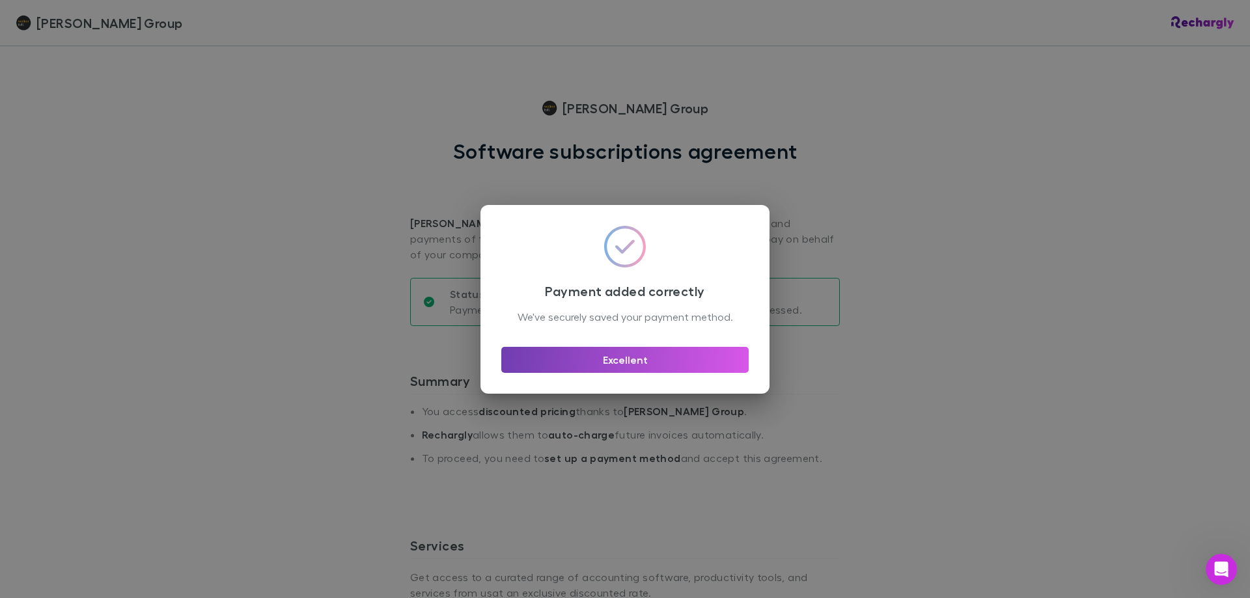
click at [618, 369] on button "Excellent" at bounding box center [624, 360] width 247 height 26
